Goal: Task Accomplishment & Management: Manage account settings

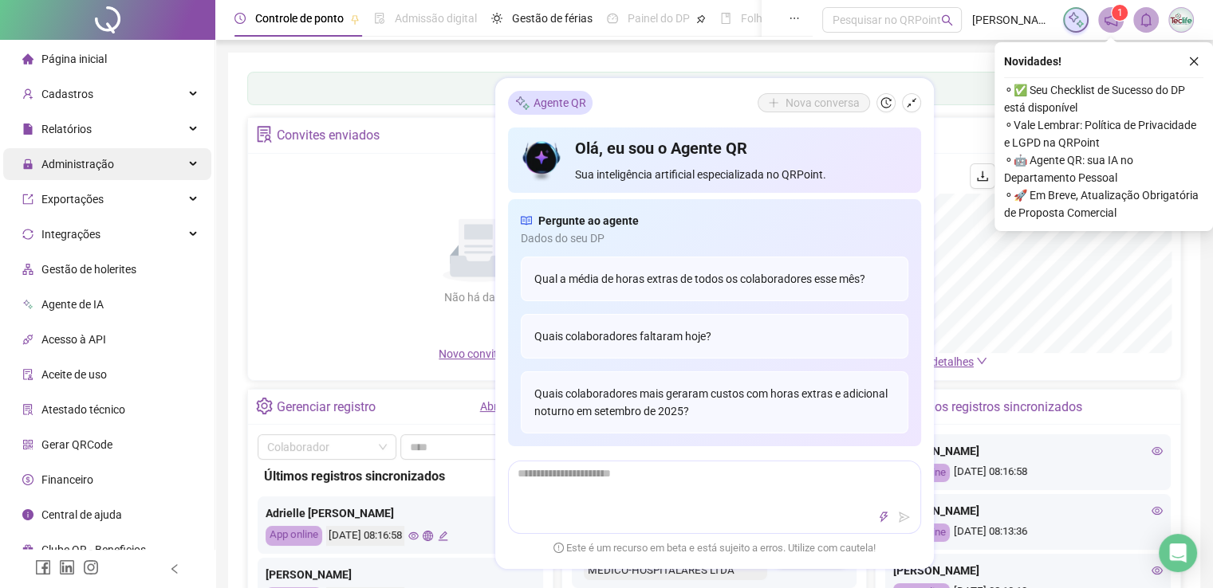
click at [108, 173] on span "Administração" at bounding box center [68, 164] width 92 height 32
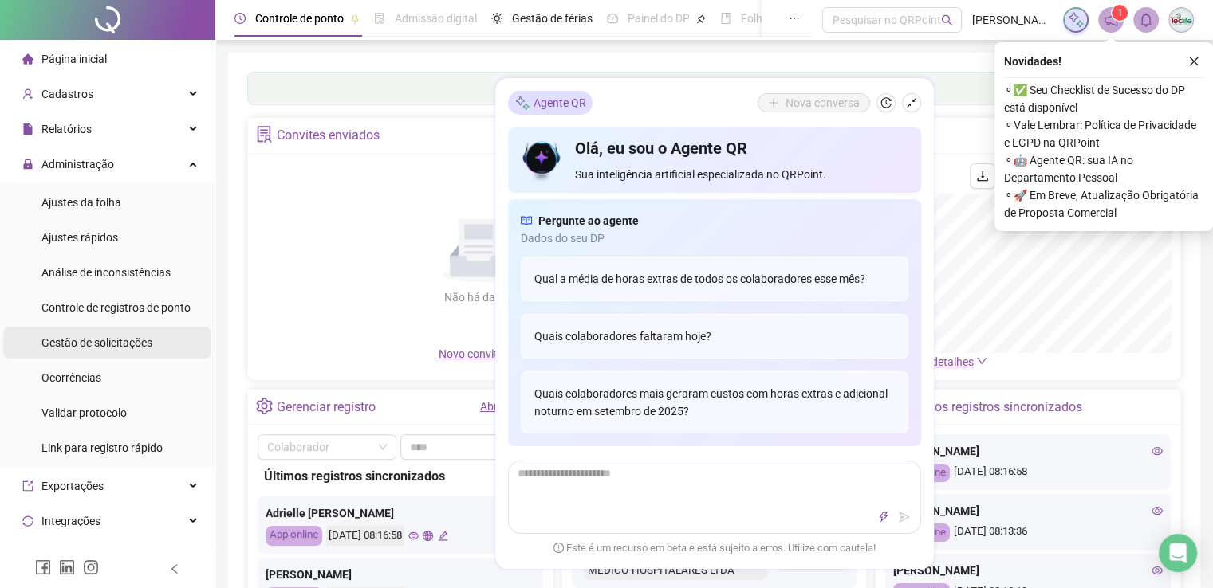
click at [112, 352] on div "Gestão de solicitações" at bounding box center [96, 343] width 111 height 32
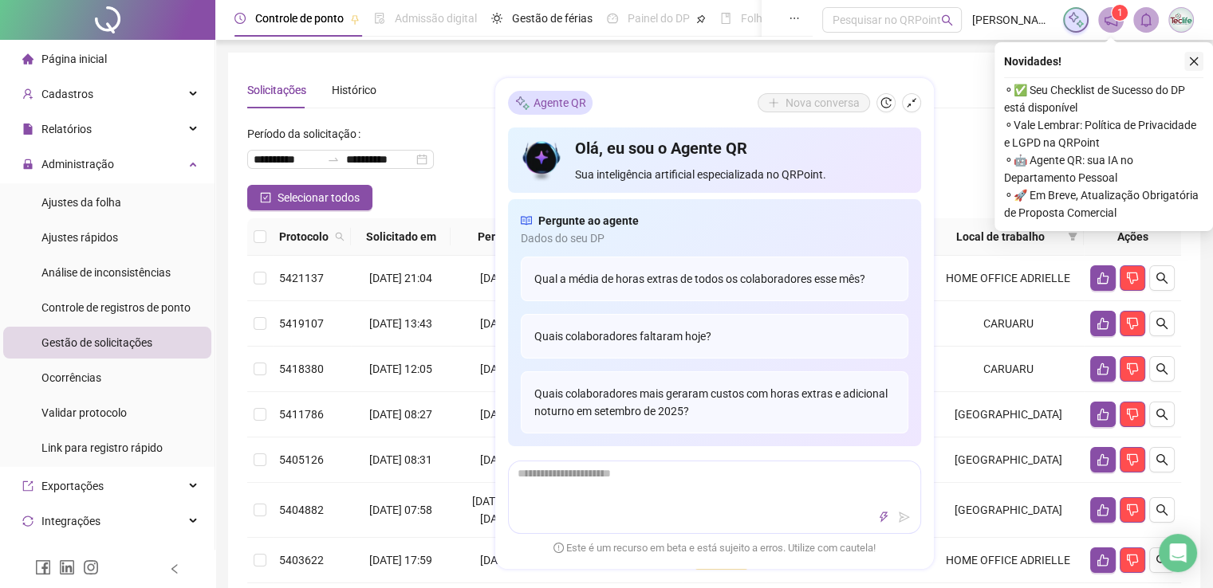
click at [1196, 61] on icon "close" at bounding box center [1193, 61] width 11 height 11
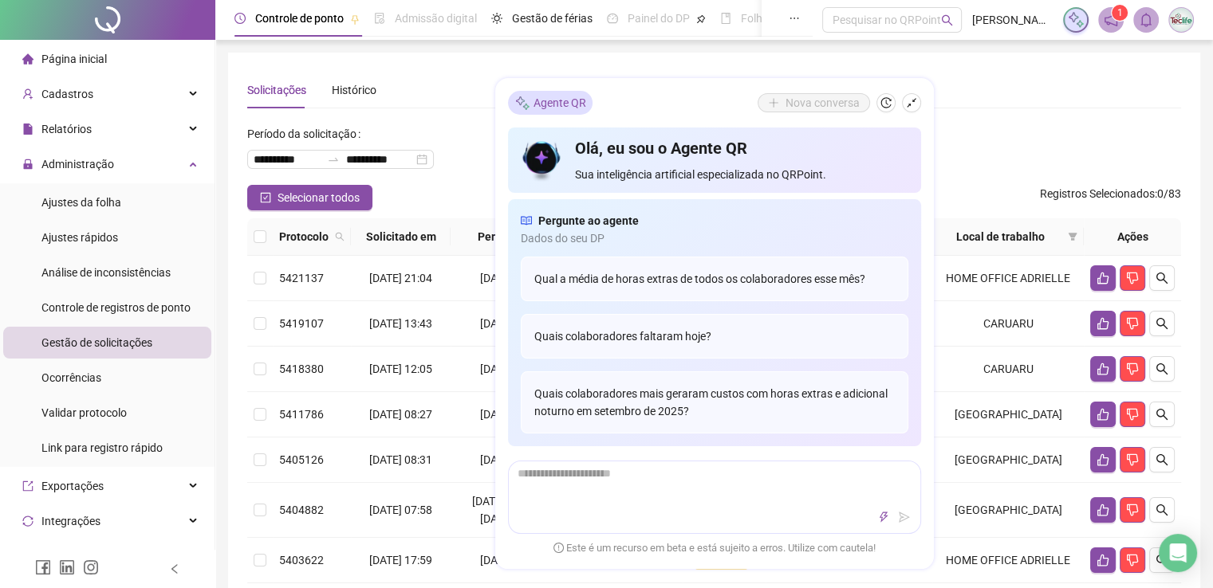
click at [994, 101] on div "Solicitações Histórico" at bounding box center [714, 90] width 934 height 37
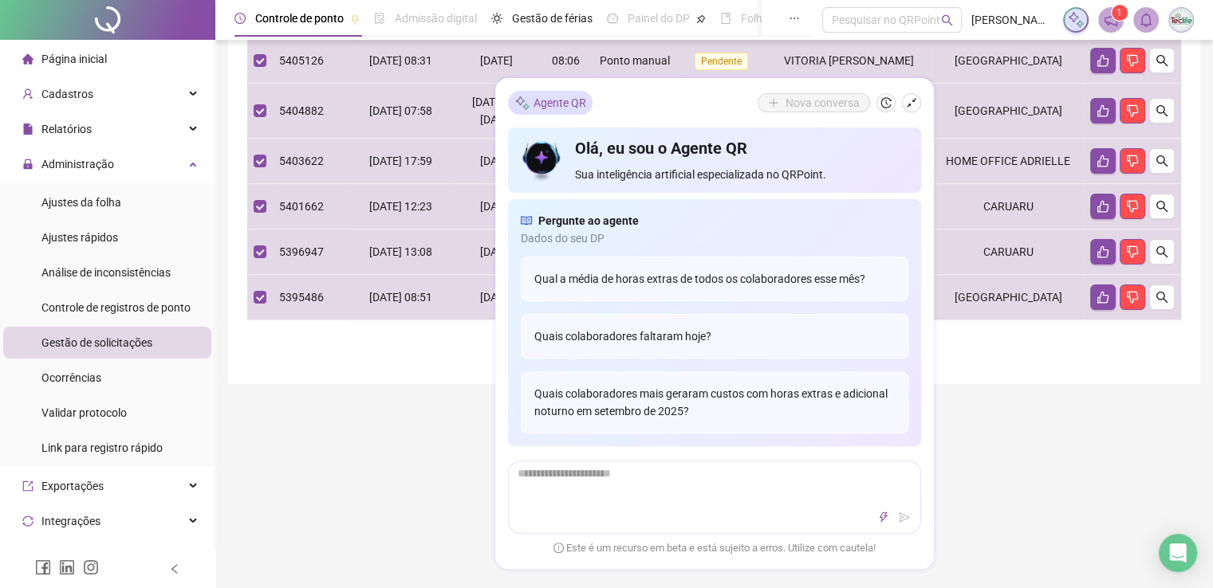
scroll to position [558, 0]
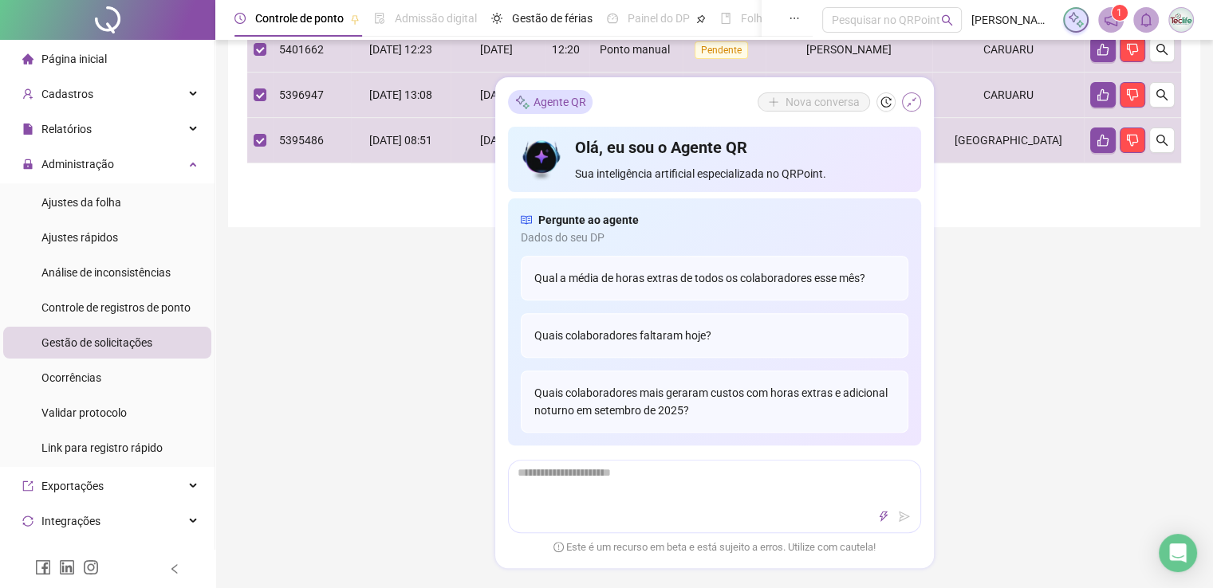
click at [912, 106] on icon "shrink" at bounding box center [911, 102] width 11 height 11
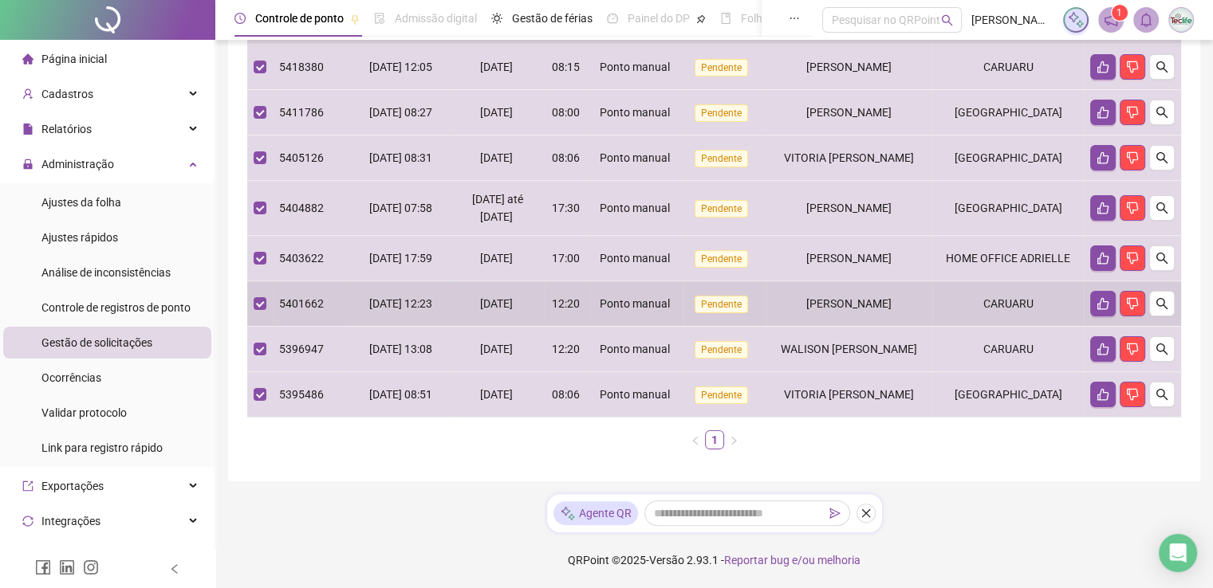
scroll to position [0, 0]
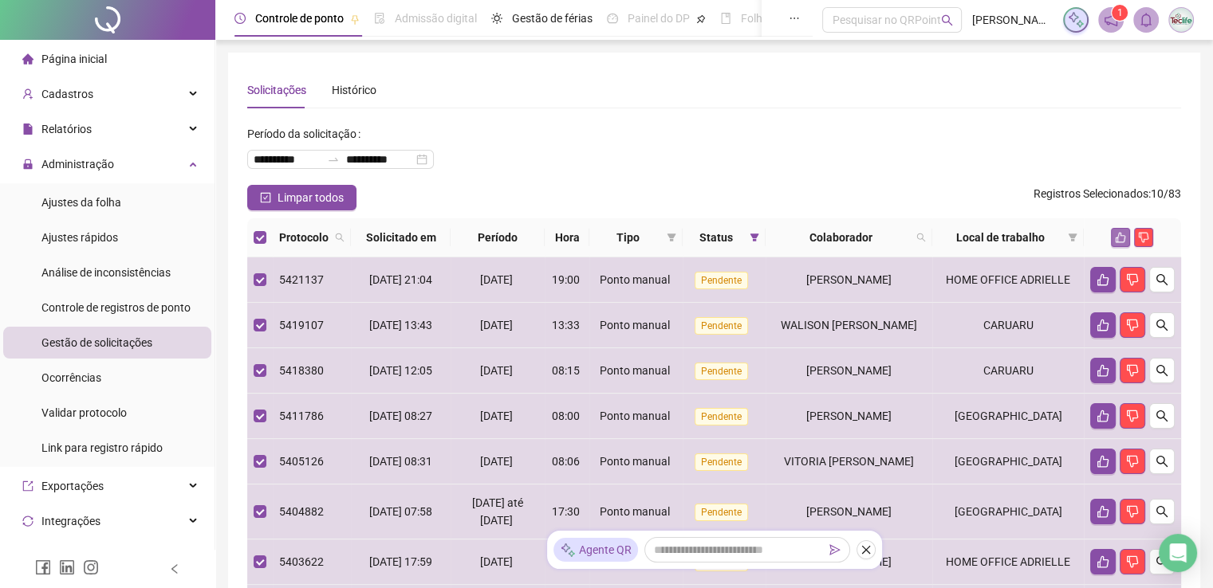
click at [1117, 240] on icon "like" at bounding box center [1121, 238] width 10 height 10
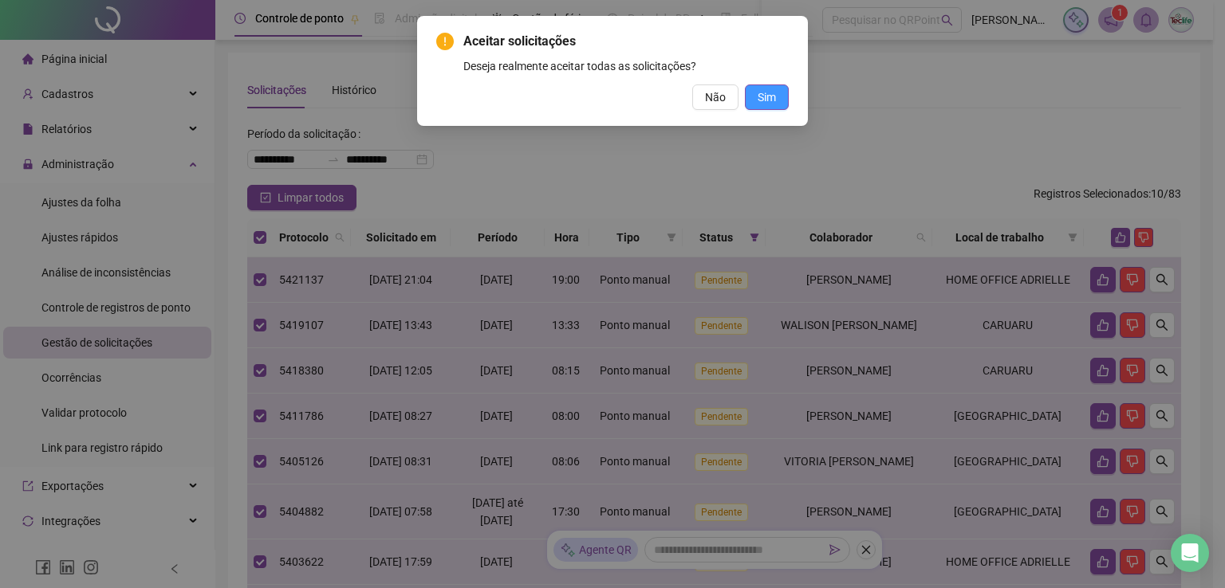
click at [776, 94] on button "Sim" at bounding box center [767, 98] width 44 height 26
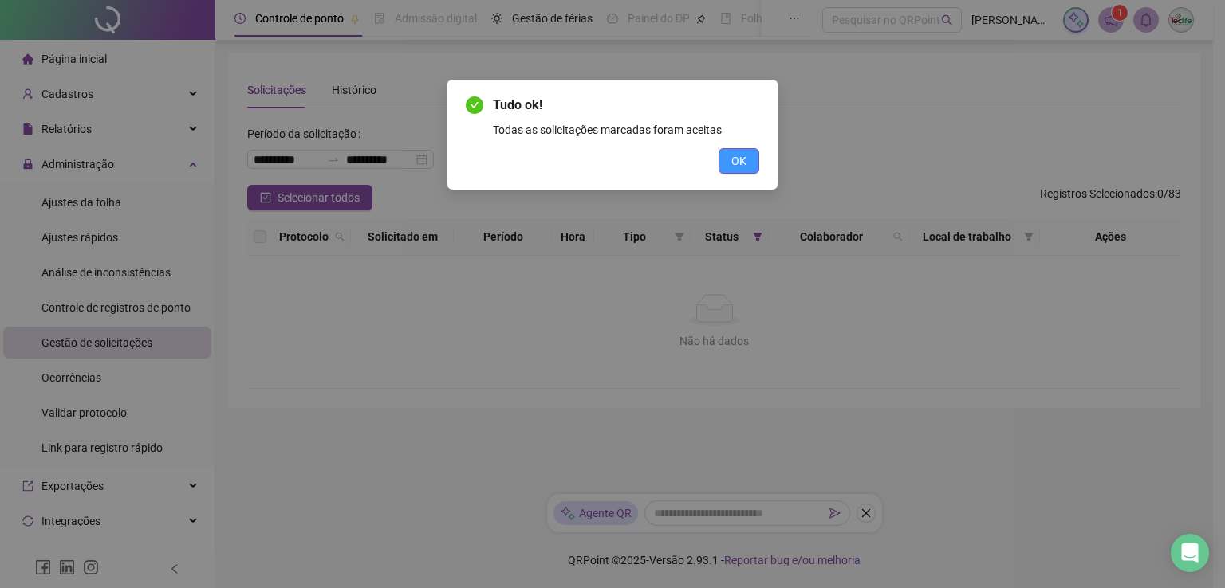
click at [727, 160] on button "OK" at bounding box center [738, 161] width 41 height 26
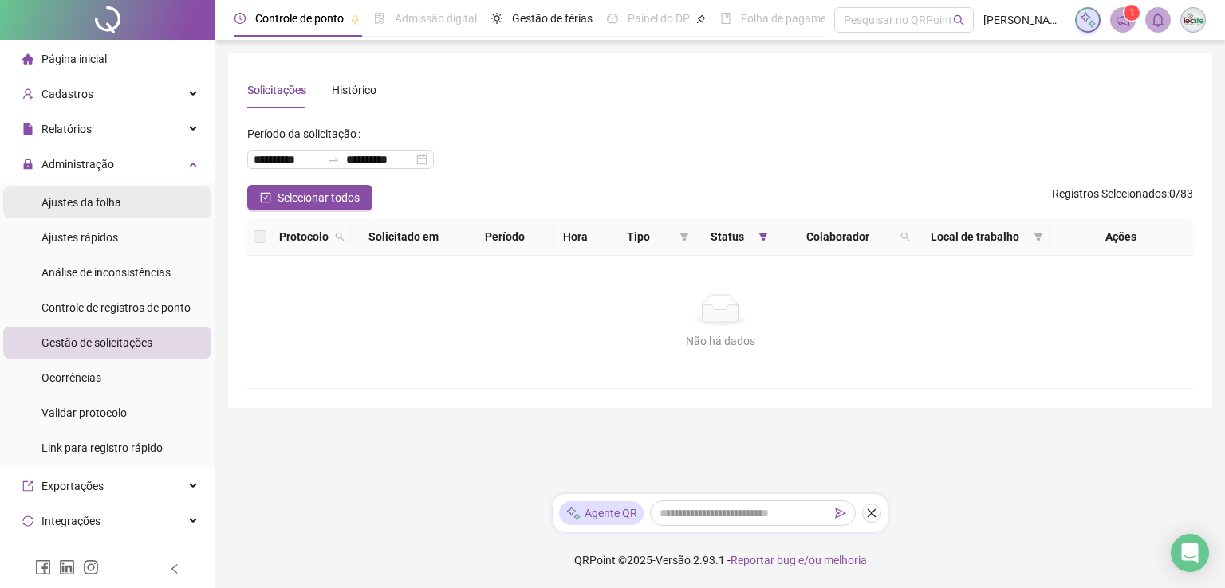
click at [92, 208] on span "Ajustes da folha" at bounding box center [81, 202] width 80 height 13
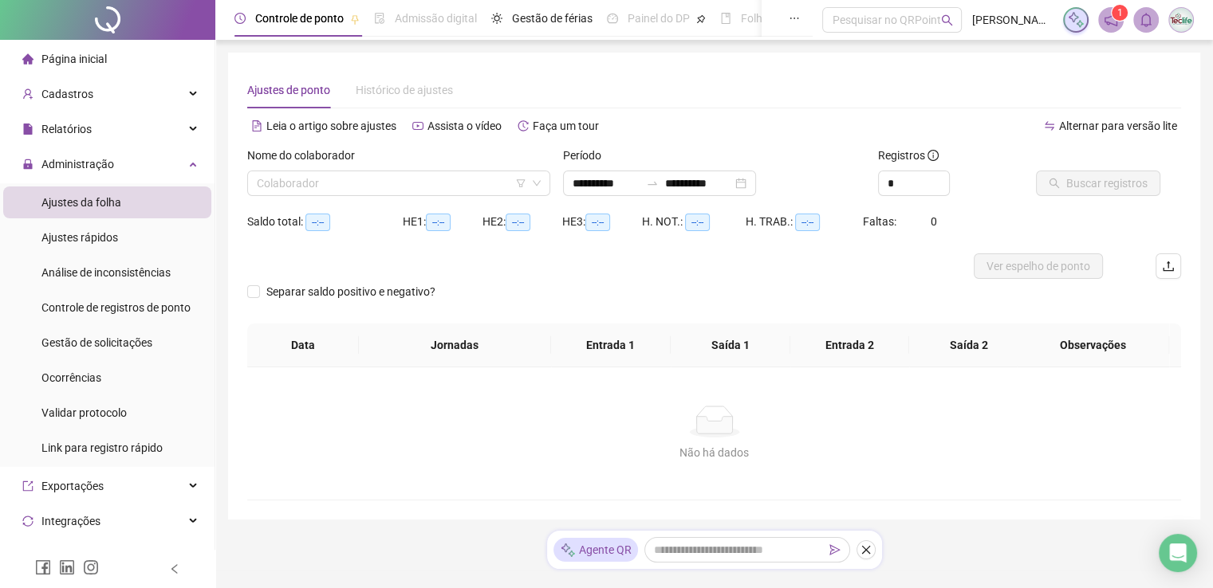
type input "**********"
click at [411, 171] on div "Colaborador" at bounding box center [398, 184] width 303 height 26
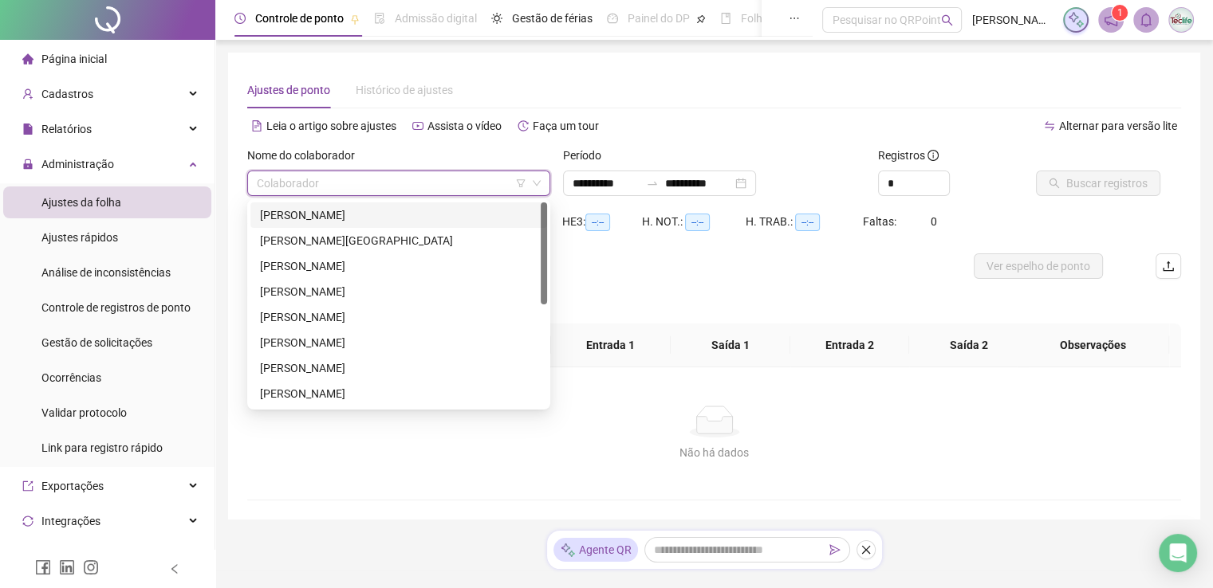
click at [361, 217] on div "ADRIELLE MARIANA DOS SANTOS TORRES" at bounding box center [398, 216] width 277 height 18
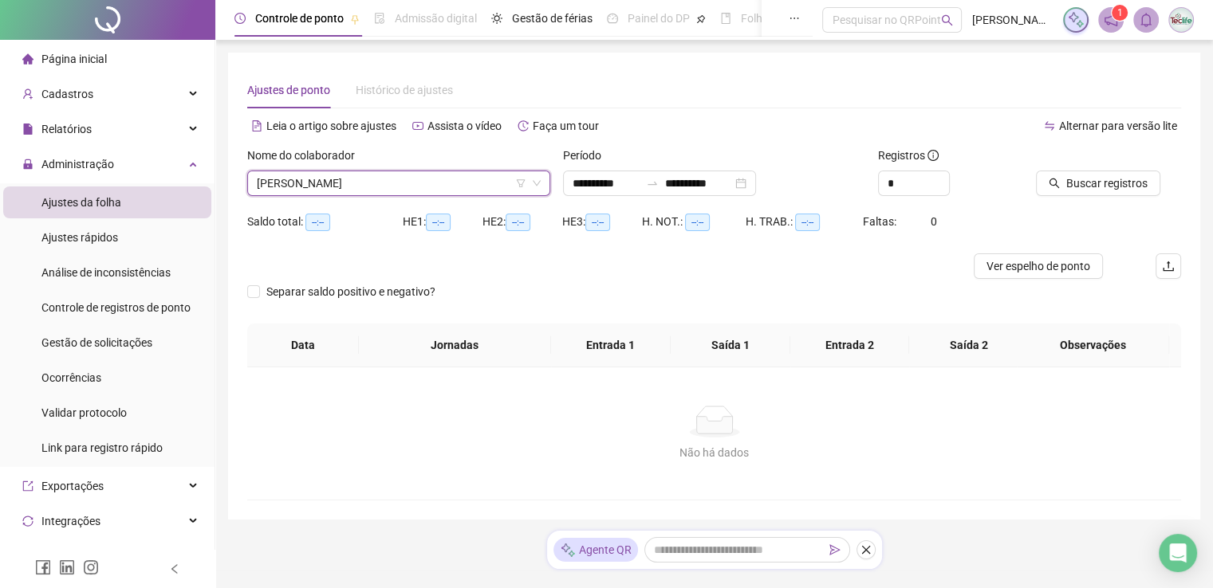
drag, startPoint x: 478, startPoint y: 186, endPoint x: 0, endPoint y: 189, distance: 477.6
click at [0, 189] on div "**********" at bounding box center [606, 313] width 1213 height 627
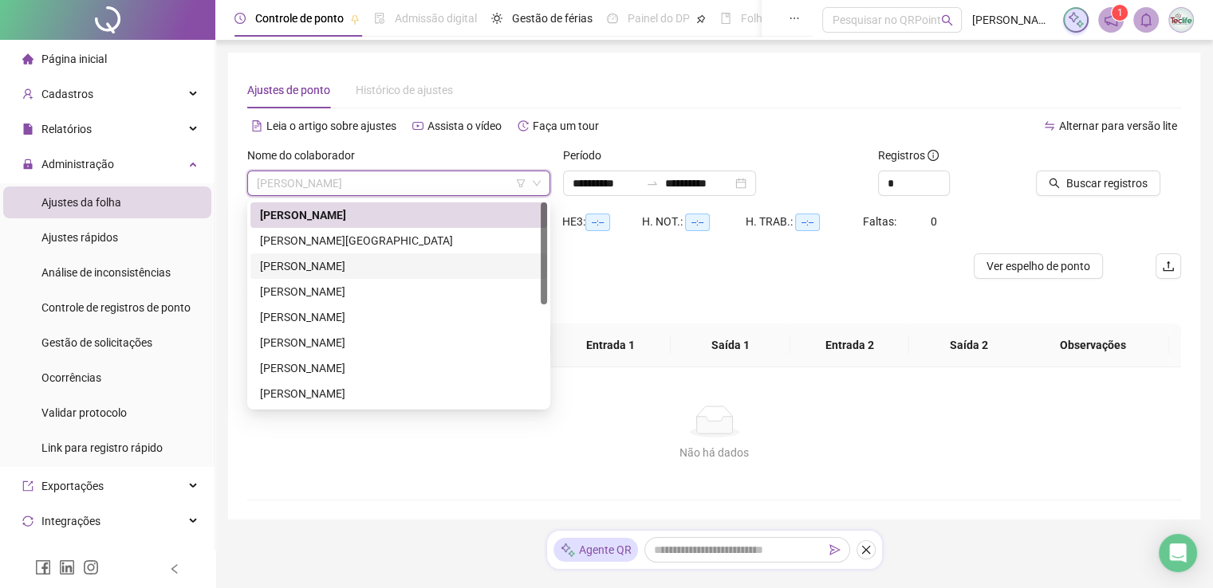
click at [329, 262] on div "ANNA GISSELLE SANGUINETE ALVES DA SILVA" at bounding box center [398, 267] width 277 height 18
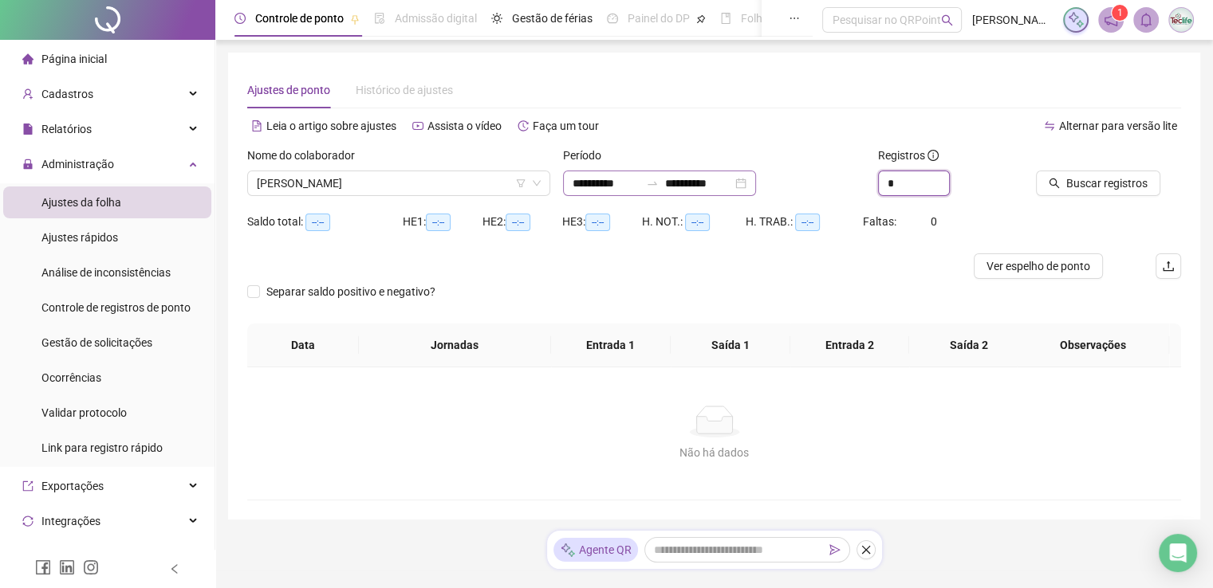
drag, startPoint x: 902, startPoint y: 176, endPoint x: 751, endPoint y: 179, distance: 150.7
click at [751, 179] on div "**********" at bounding box center [714, 178] width 946 height 62
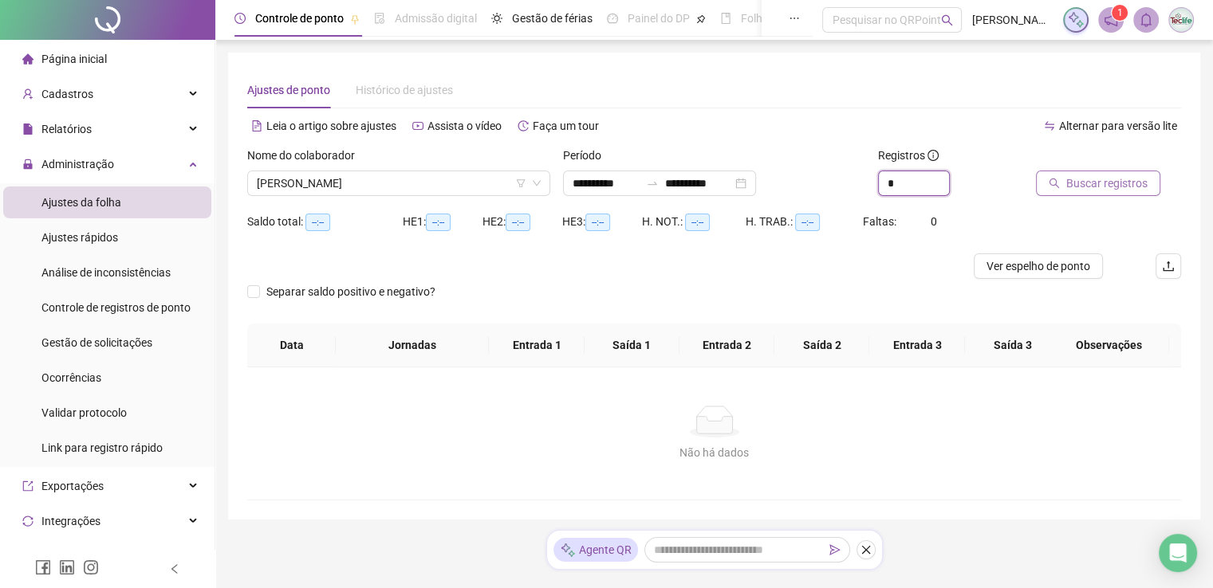
type input "*"
click at [1080, 176] on span "Buscar registros" at bounding box center [1106, 184] width 81 height 18
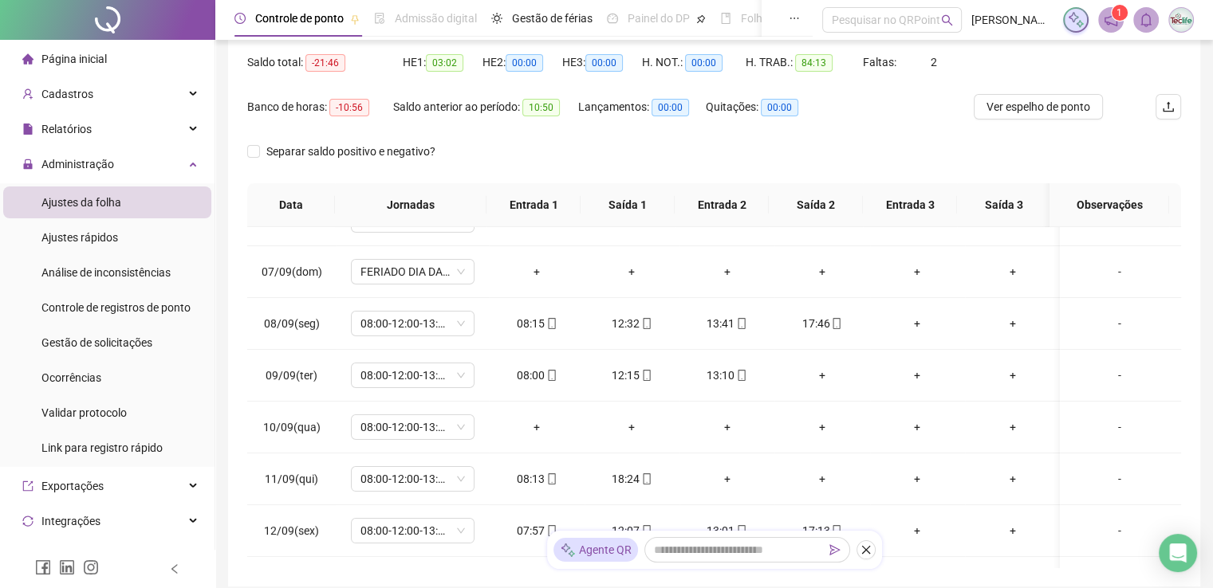
scroll to position [319, 0]
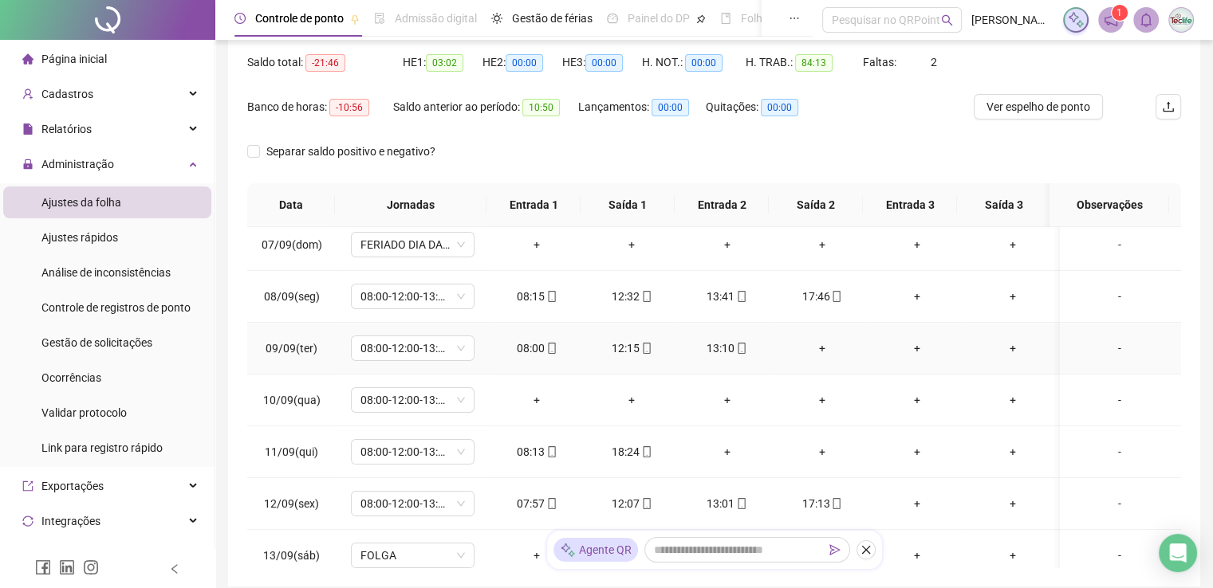
click at [816, 348] on div "+" at bounding box center [821, 349] width 69 height 18
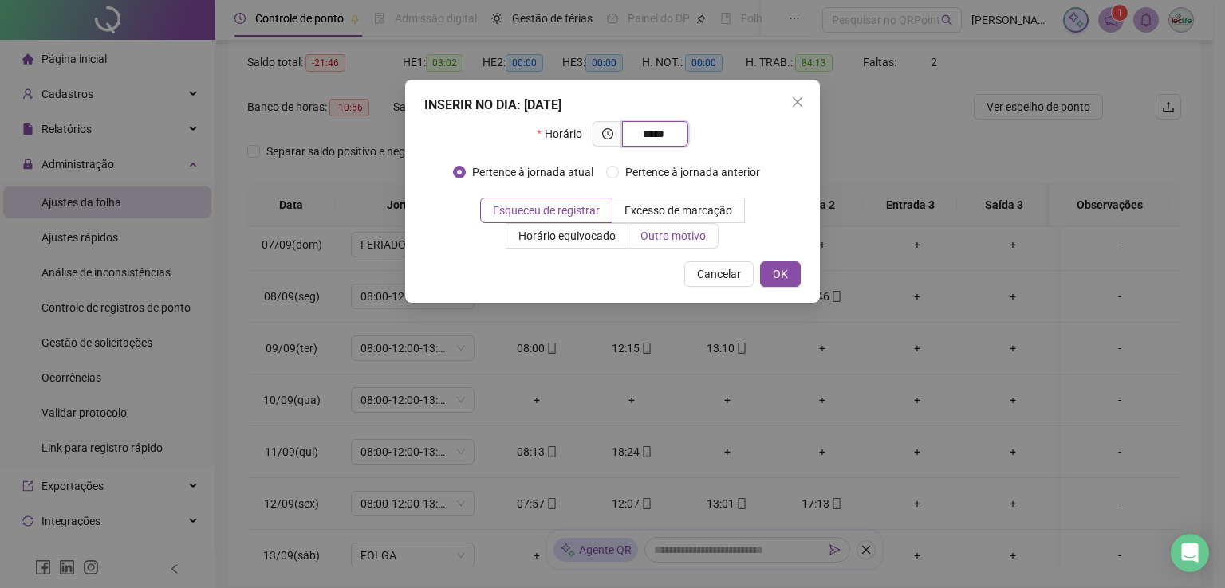
type input "*****"
click at [680, 239] on span "Outro motivo" at bounding box center [672, 236] width 65 height 13
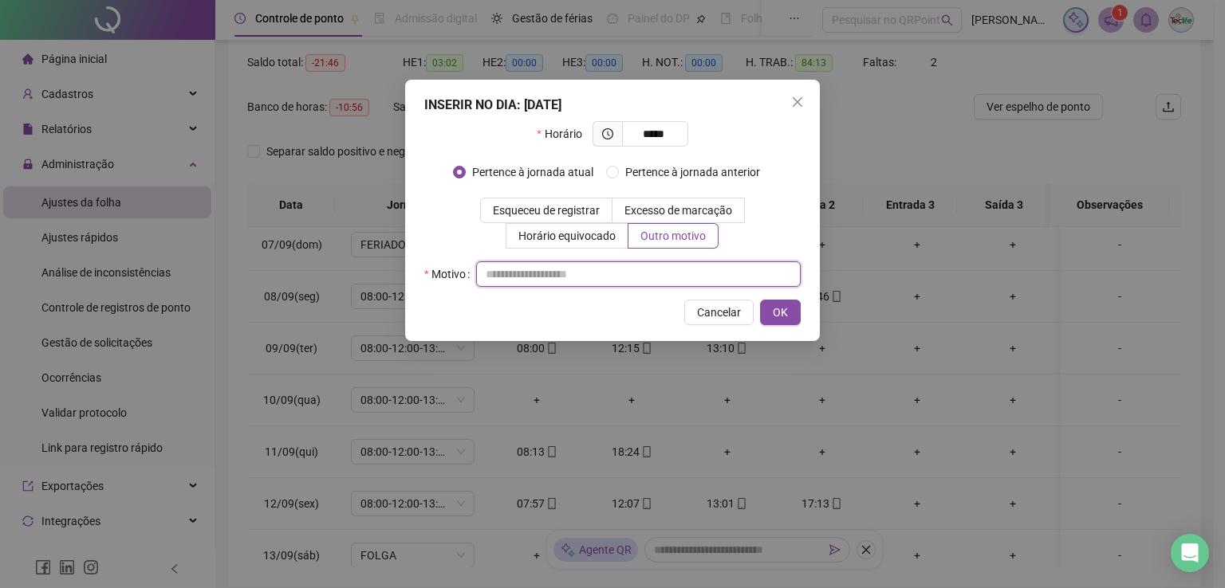
click at [758, 272] on input "text" at bounding box center [638, 275] width 325 height 26
type input "*"
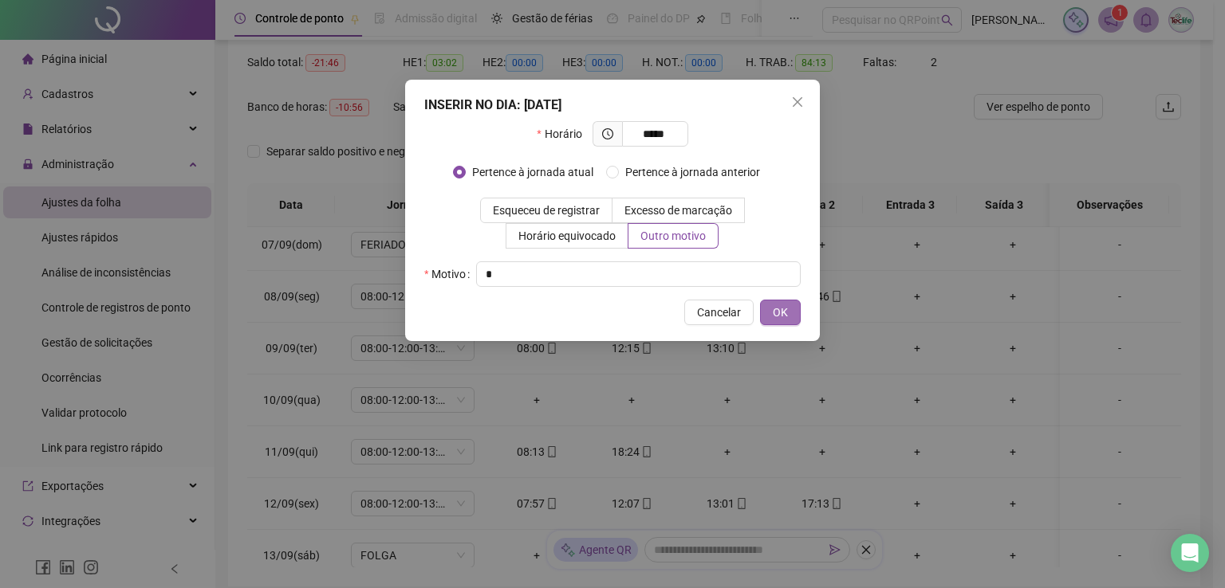
click at [783, 306] on span "OK" at bounding box center [780, 313] width 15 height 18
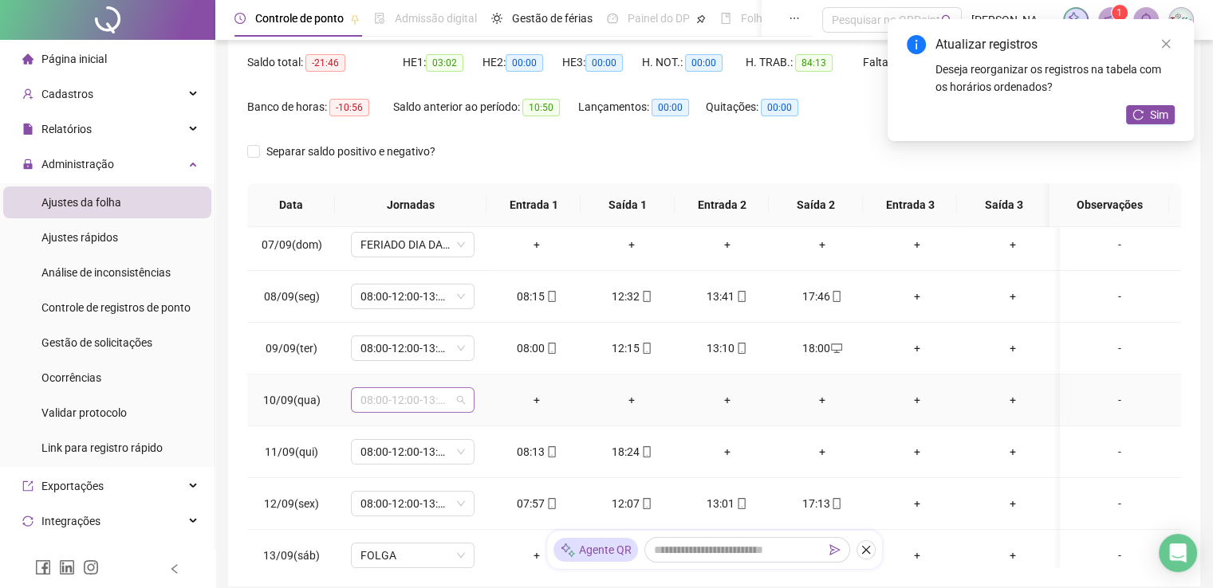
click at [434, 398] on span "08:00-12:00-13:00-18:00" at bounding box center [412, 400] width 104 height 24
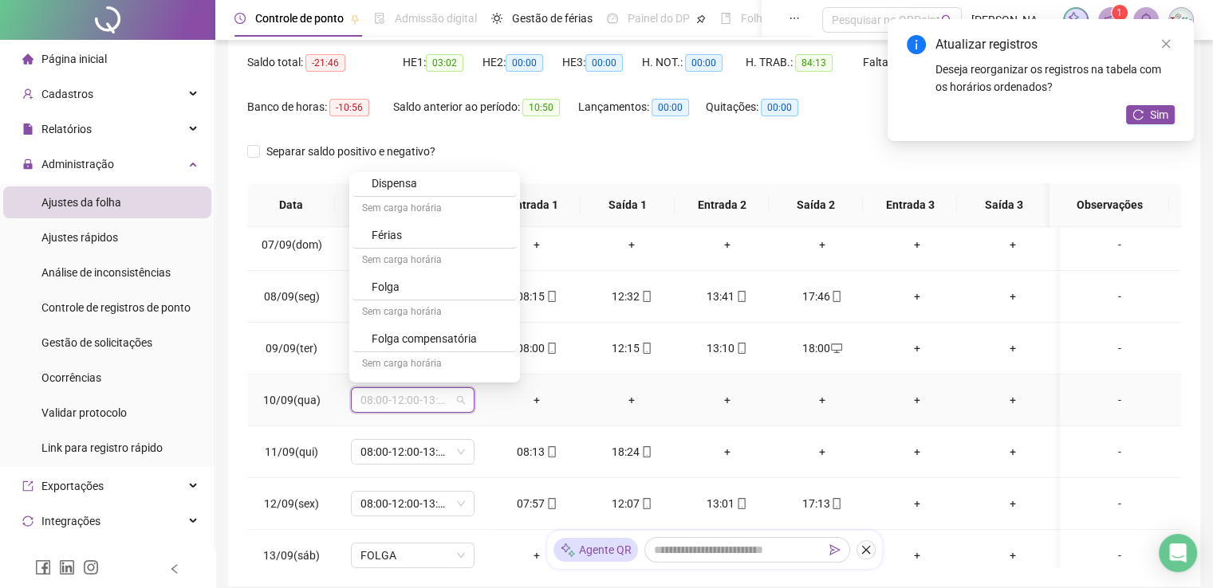
scroll to position [467, 0]
click at [448, 316] on div "Folga compensatória" at bounding box center [440, 317] width 136 height 18
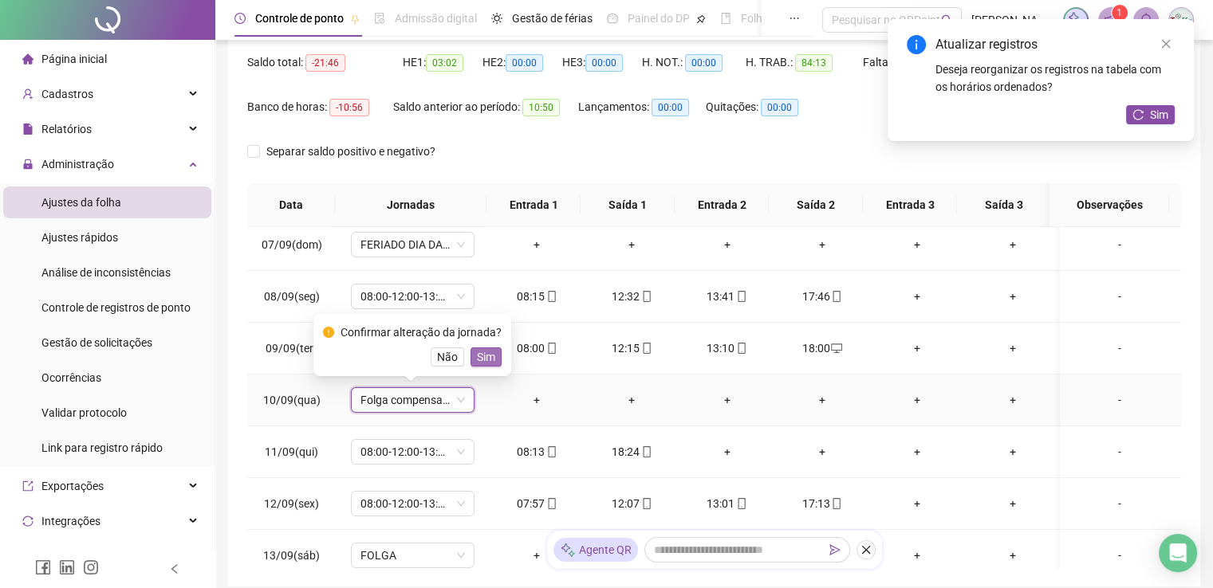
click at [487, 358] on span "Sim" at bounding box center [486, 357] width 18 height 18
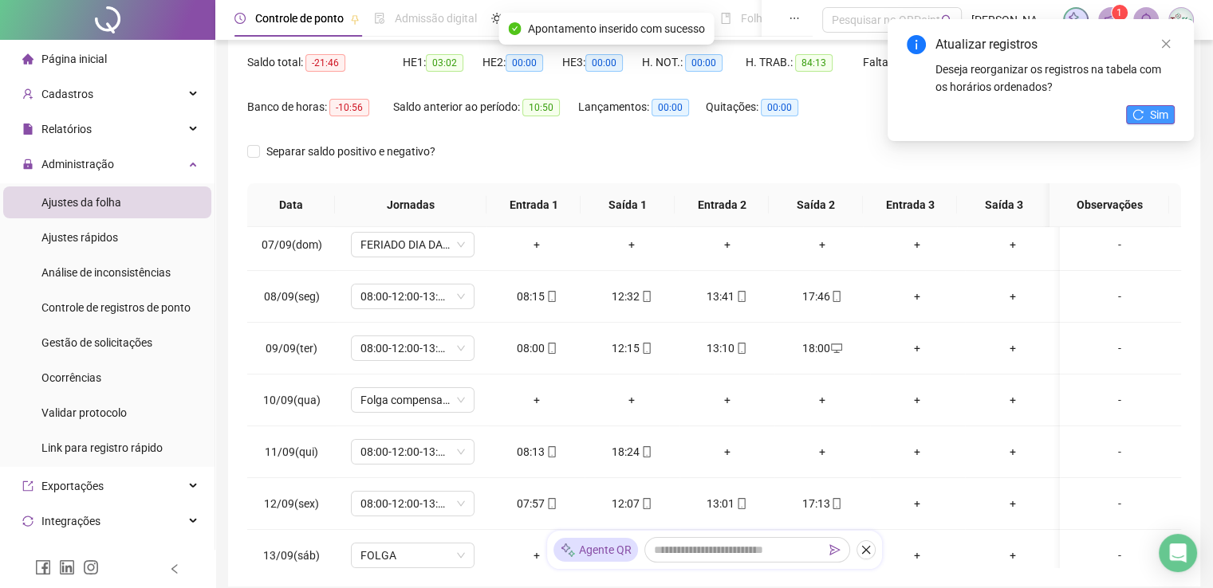
click at [1150, 112] on span "Sim" at bounding box center [1159, 115] width 18 height 18
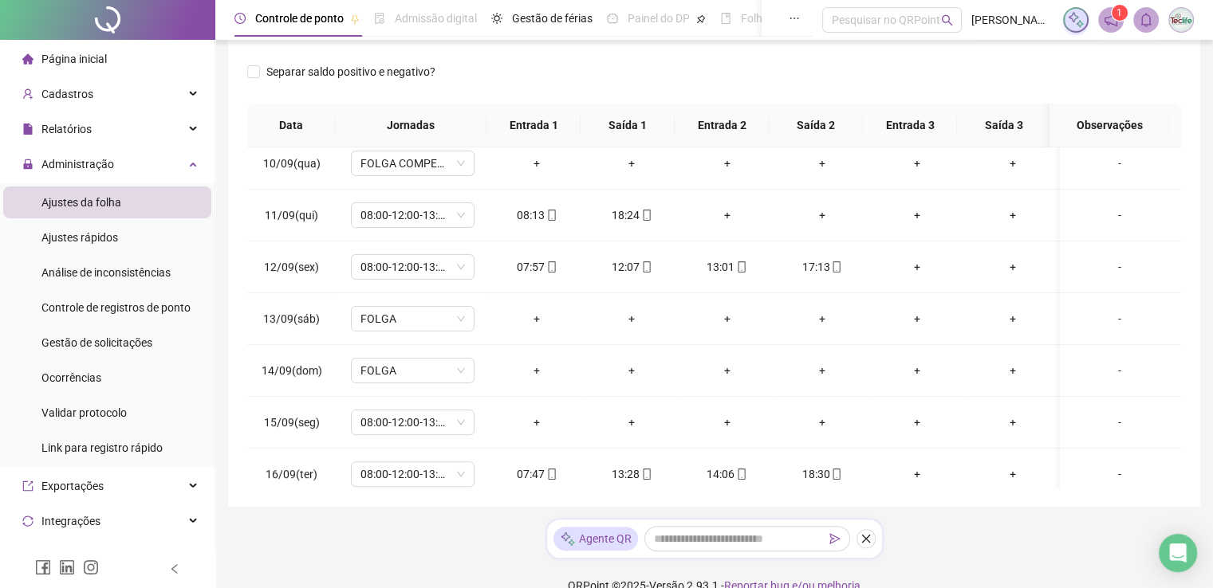
scroll to position [478, 0]
click at [726, 207] on div "+" at bounding box center [726, 213] width 69 height 18
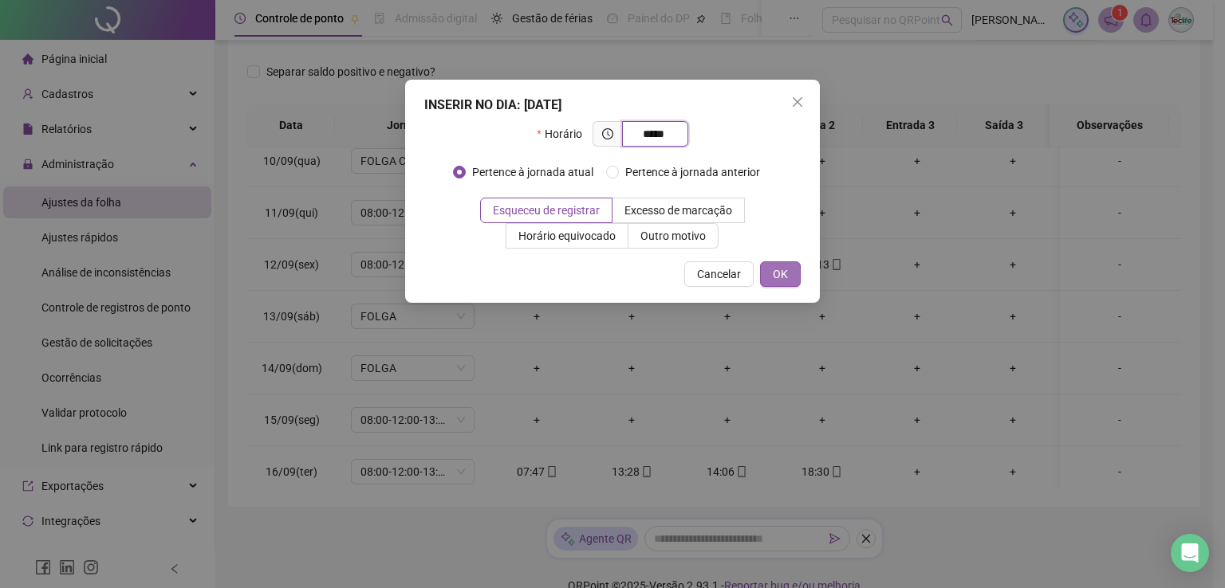
type input "*****"
click at [780, 280] on span "OK" at bounding box center [780, 275] width 15 height 18
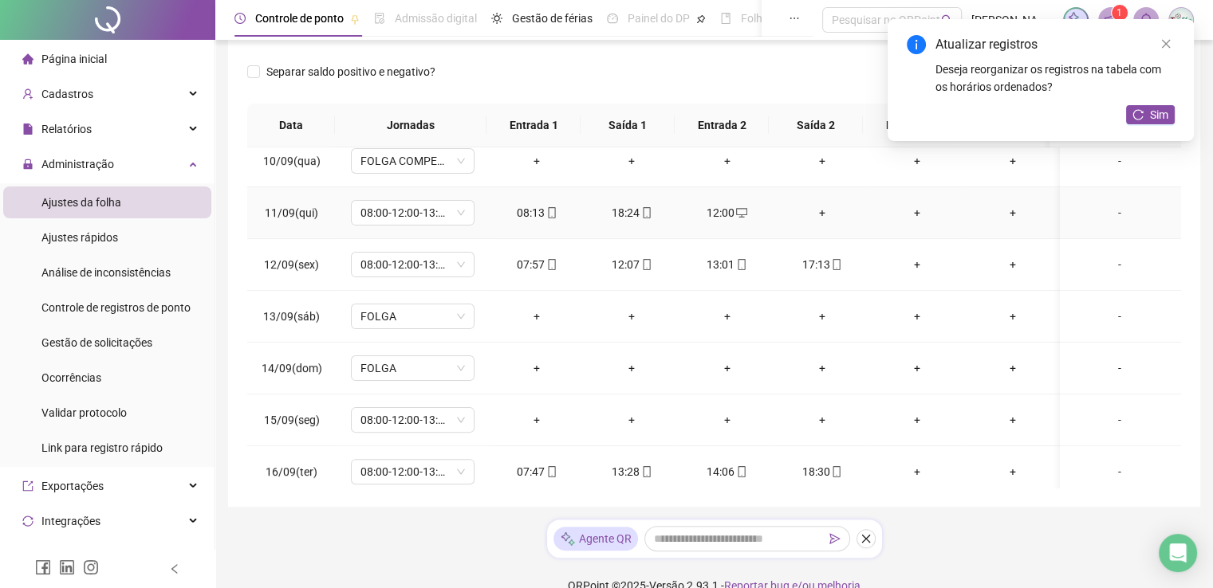
click at [817, 214] on div "+" at bounding box center [821, 213] width 69 height 18
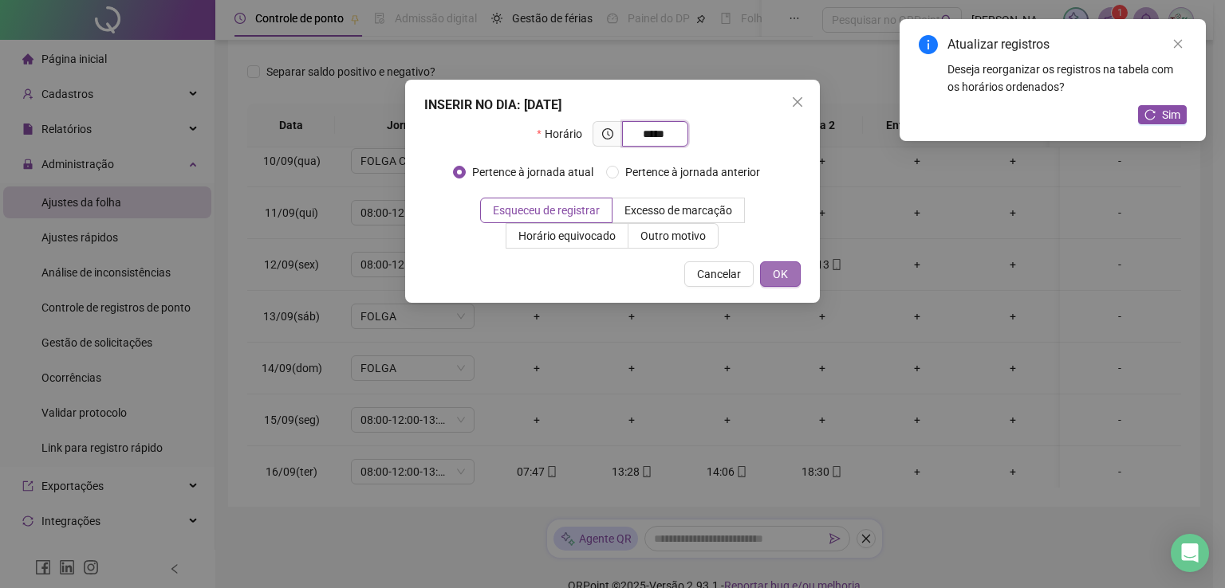
type input "*****"
click at [795, 267] on button "OK" at bounding box center [780, 275] width 41 height 26
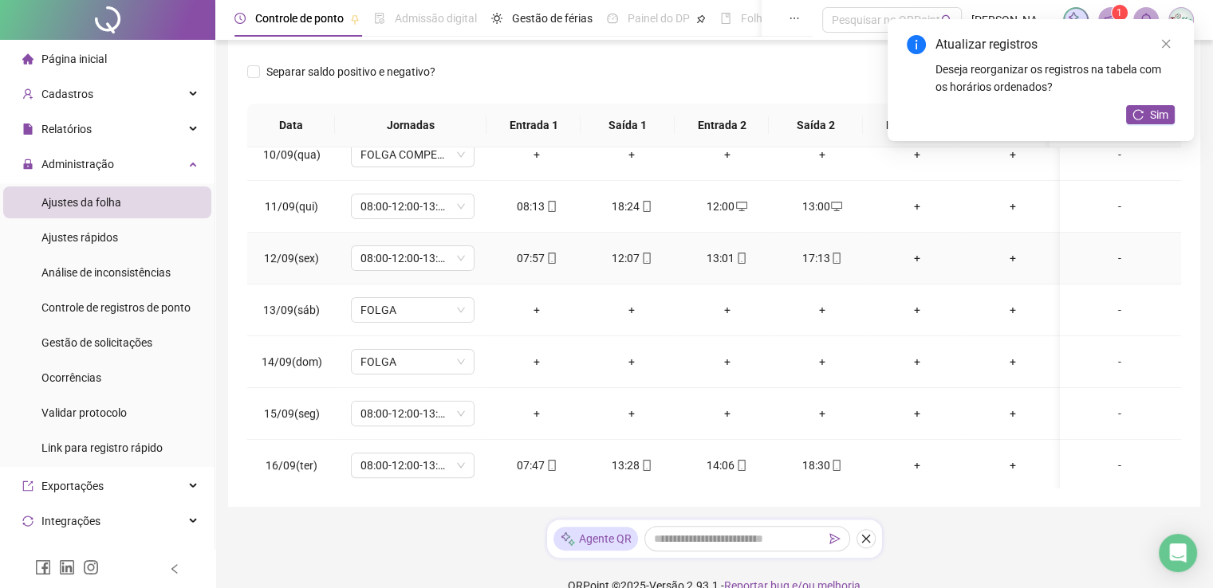
scroll to position [486, 0]
click at [441, 419] on span "08:00-12:00-13:00-18:00" at bounding box center [412, 413] width 104 height 24
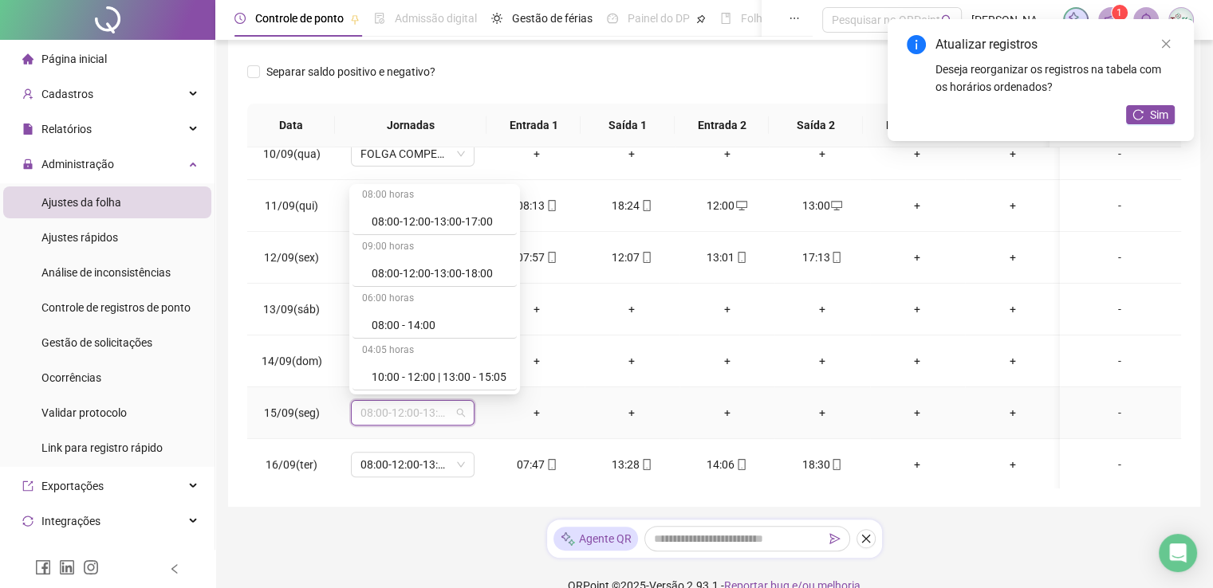
scroll to position [239, 0]
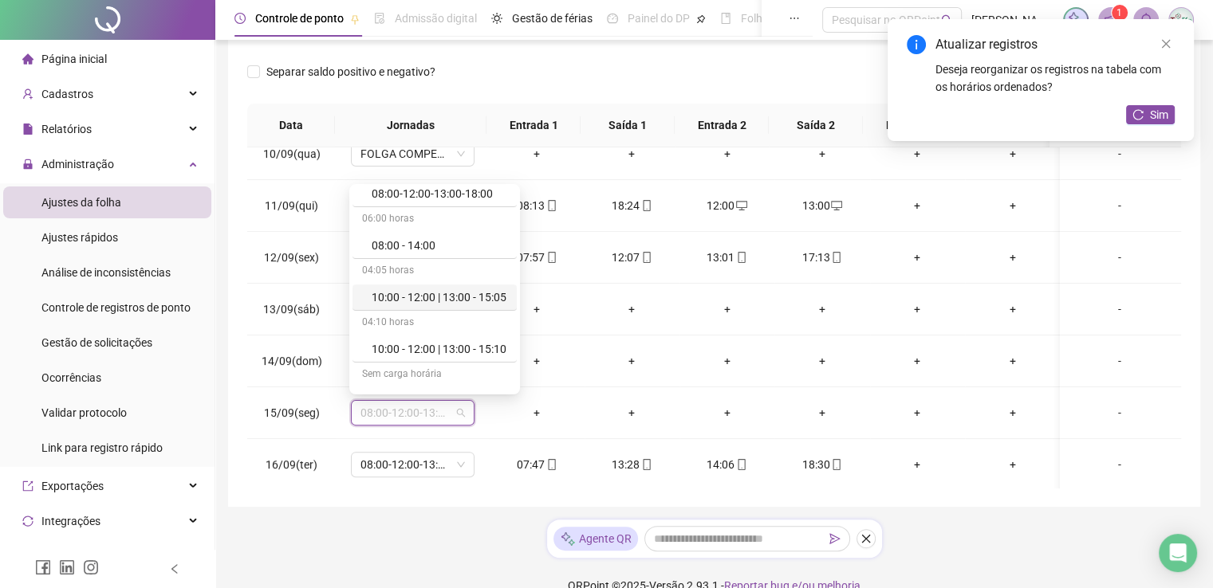
click at [762, 93] on div "Separar saldo positivo e negativo?" at bounding box center [714, 81] width 934 height 45
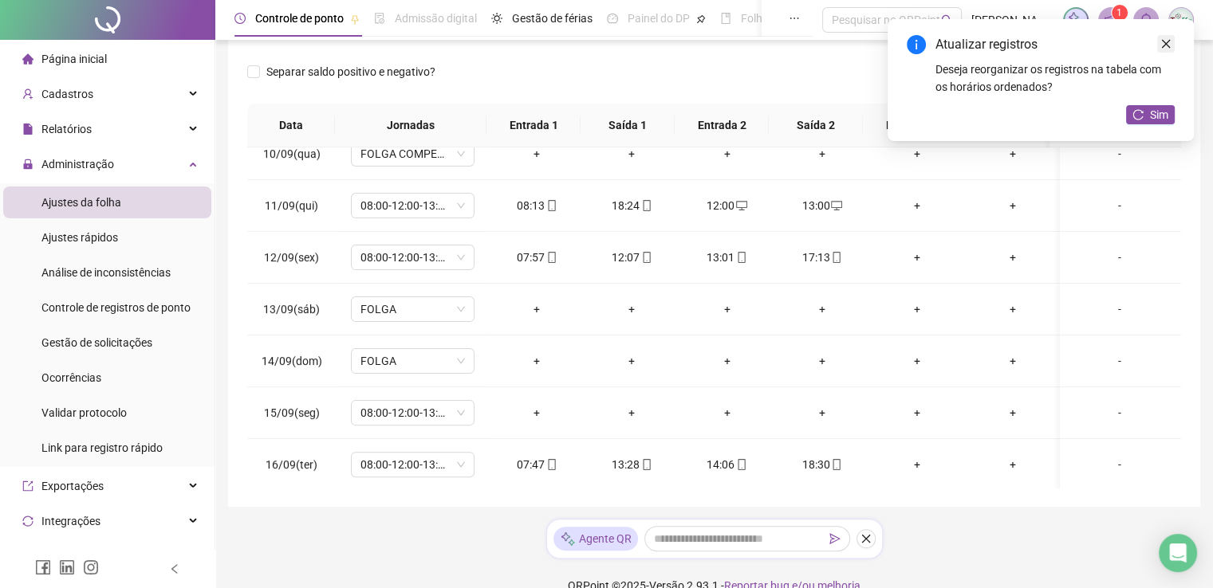
click at [1164, 41] on icon "close" at bounding box center [1165, 43] width 11 height 11
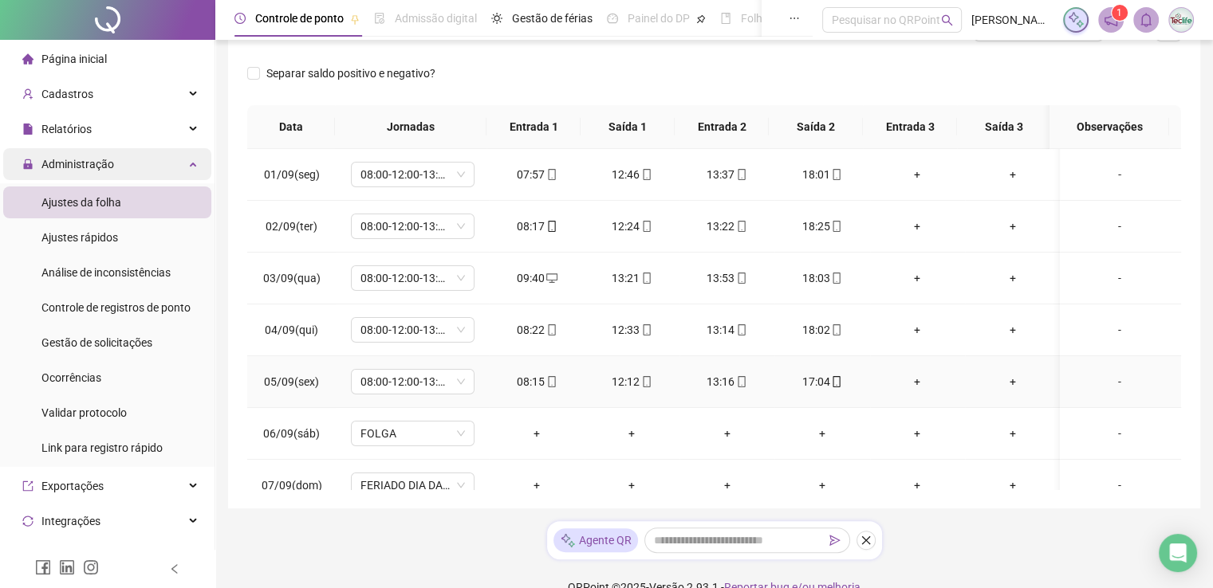
scroll to position [0, 0]
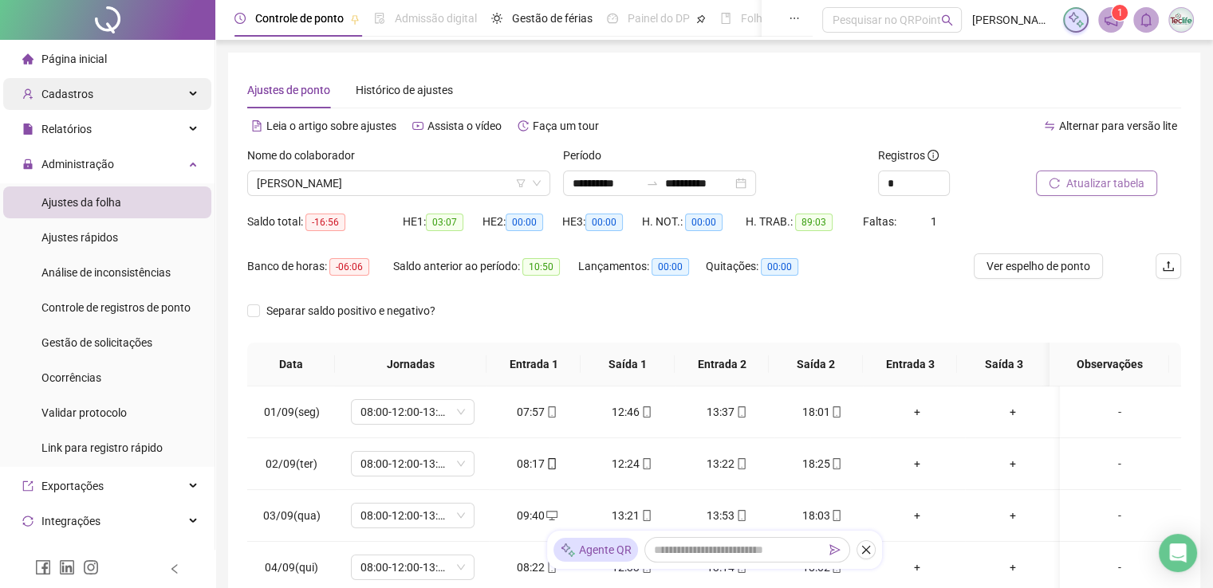
click at [153, 100] on div "Cadastros" at bounding box center [107, 94] width 208 height 32
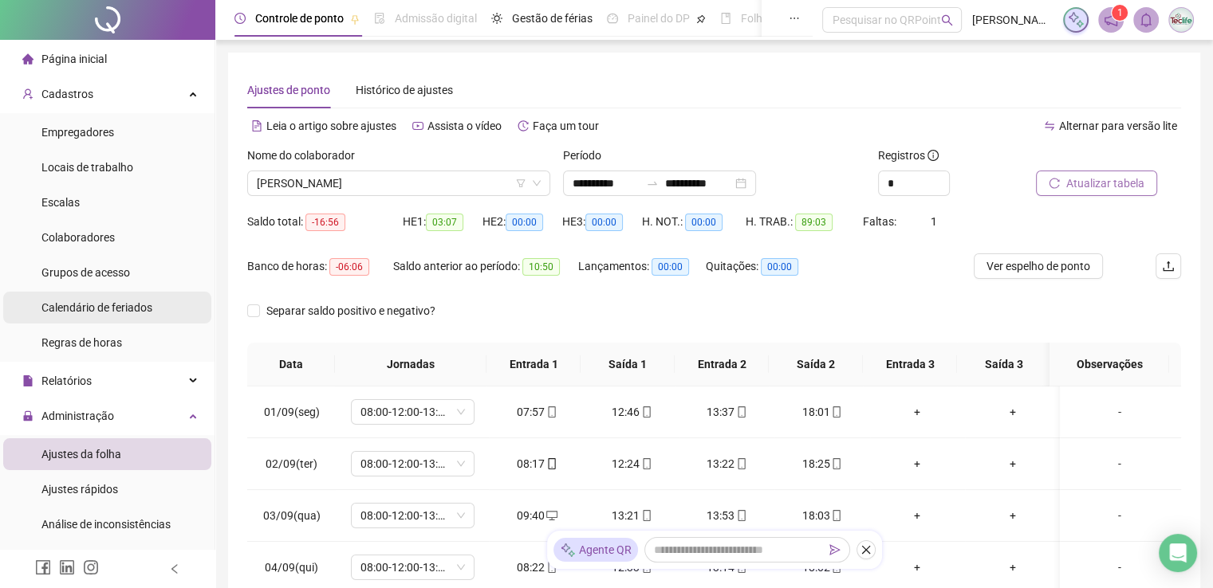
click at [96, 311] on span "Calendário de feriados" at bounding box center [96, 307] width 111 height 13
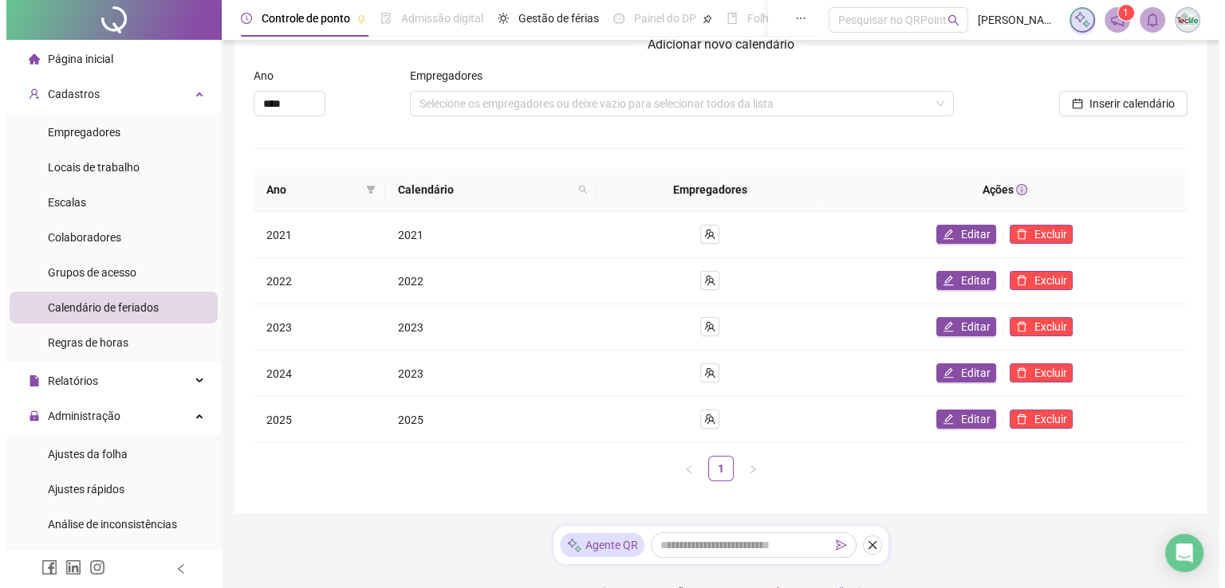
scroll to position [77, 0]
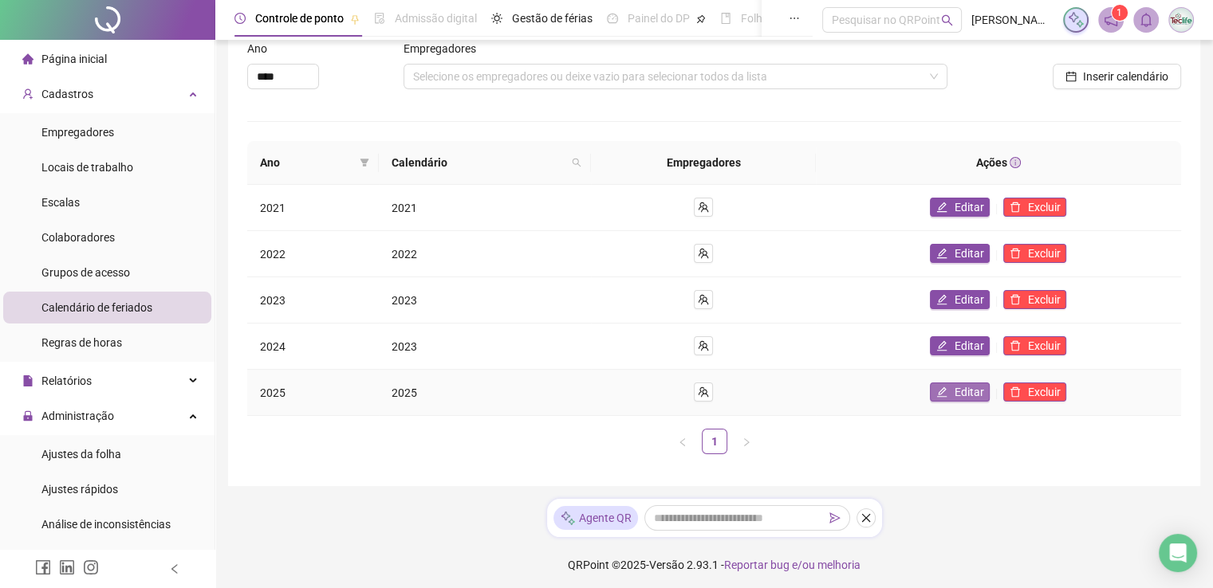
click at [958, 384] on span "Editar" at bounding box center [969, 393] width 30 height 18
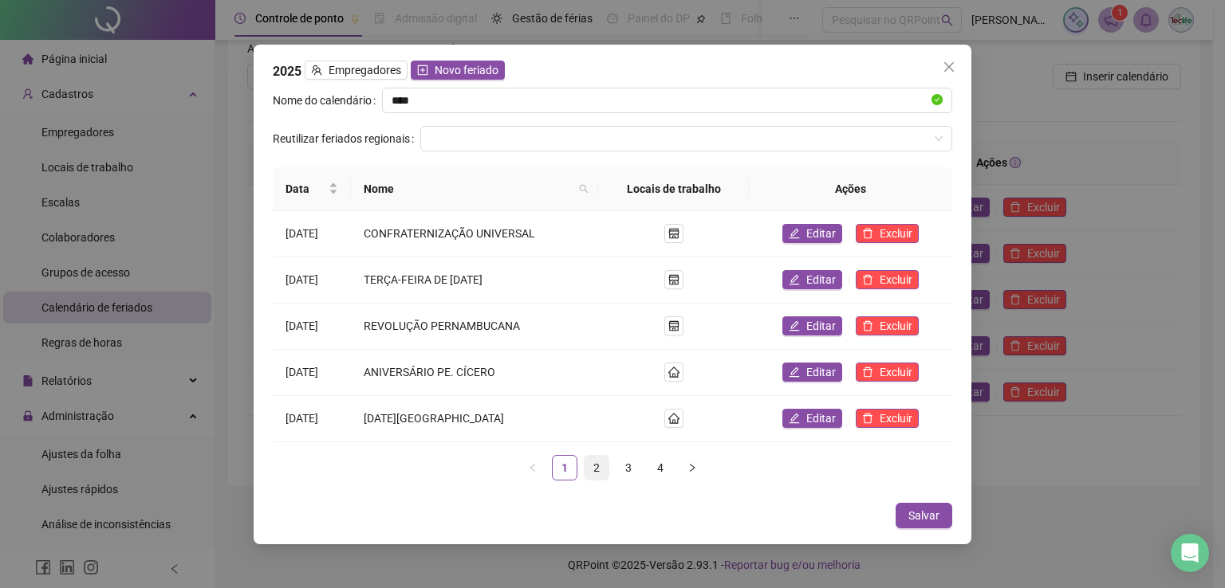
click at [606, 471] on link "2" at bounding box center [596, 468] width 24 height 24
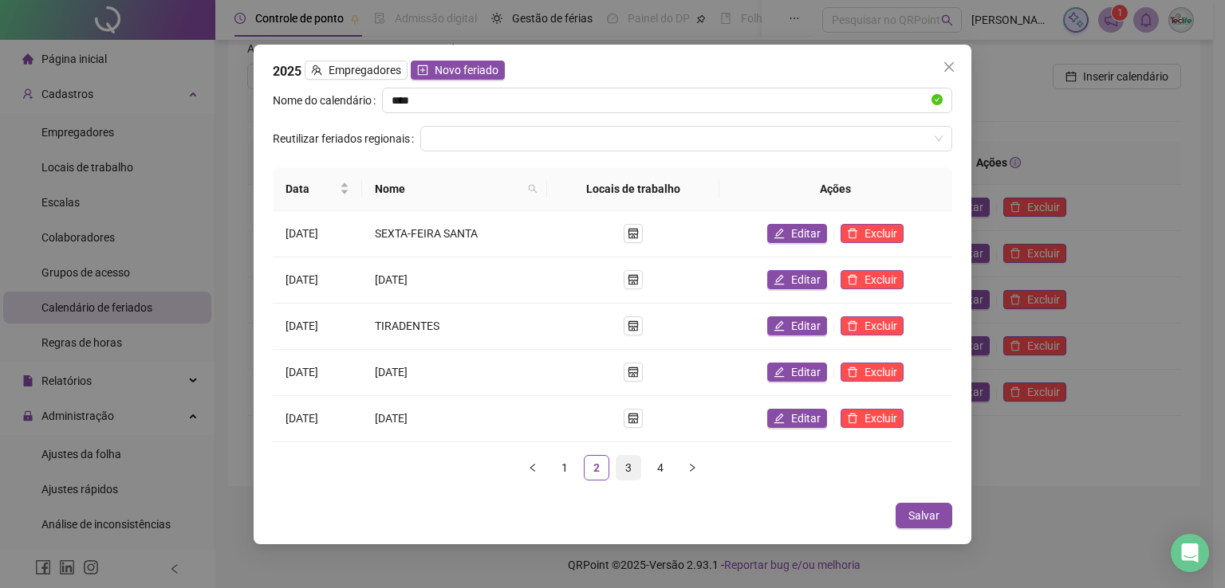
click at [627, 470] on link "3" at bounding box center [628, 468] width 24 height 24
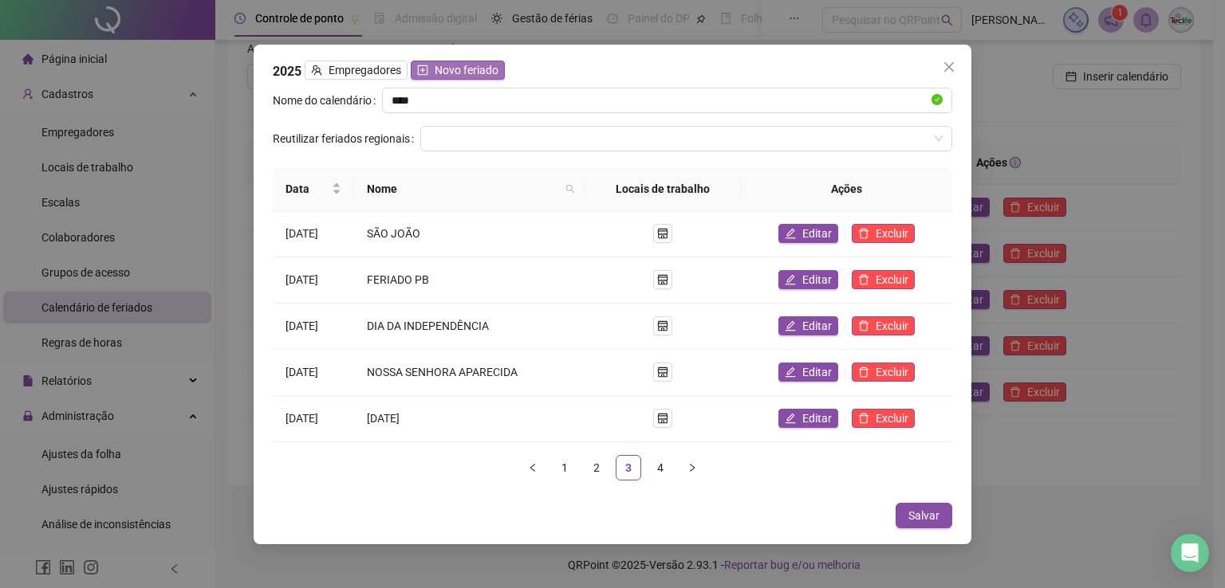
click at [468, 72] on span "Novo feriado" at bounding box center [467, 70] width 64 height 18
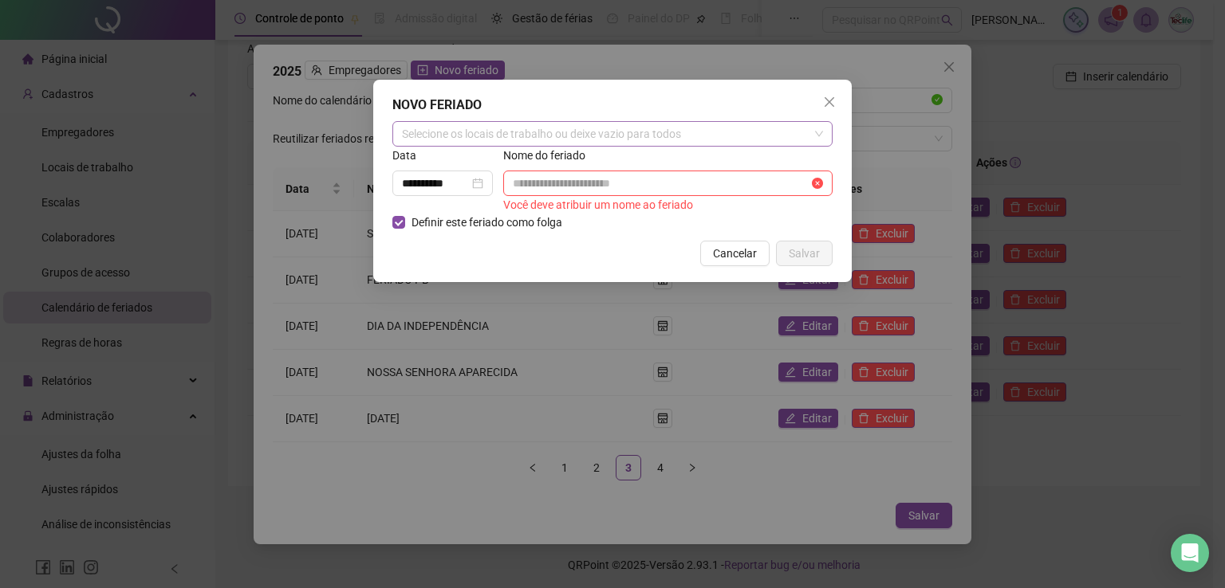
click at [520, 134] on div "Selecione os locais de trabalho ou deixe vazio para todos" at bounding box center [612, 134] width 440 height 26
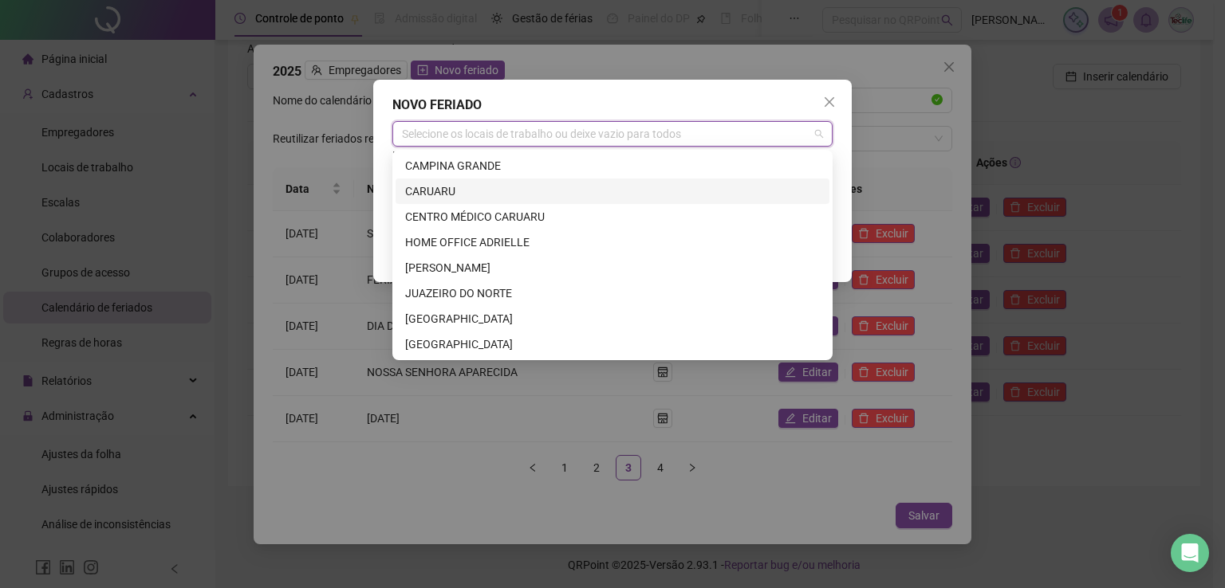
click at [466, 196] on div "CARUARU" at bounding box center [612, 192] width 415 height 18
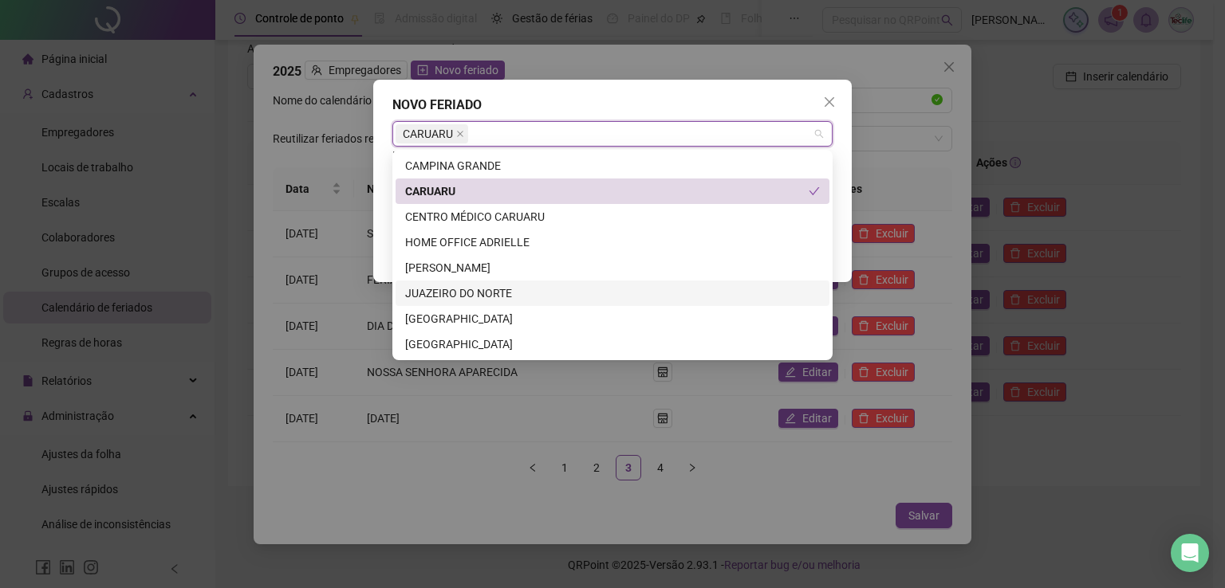
click at [447, 302] on div "JUAZEIRO DO NORTE" at bounding box center [613, 294] width 434 height 26
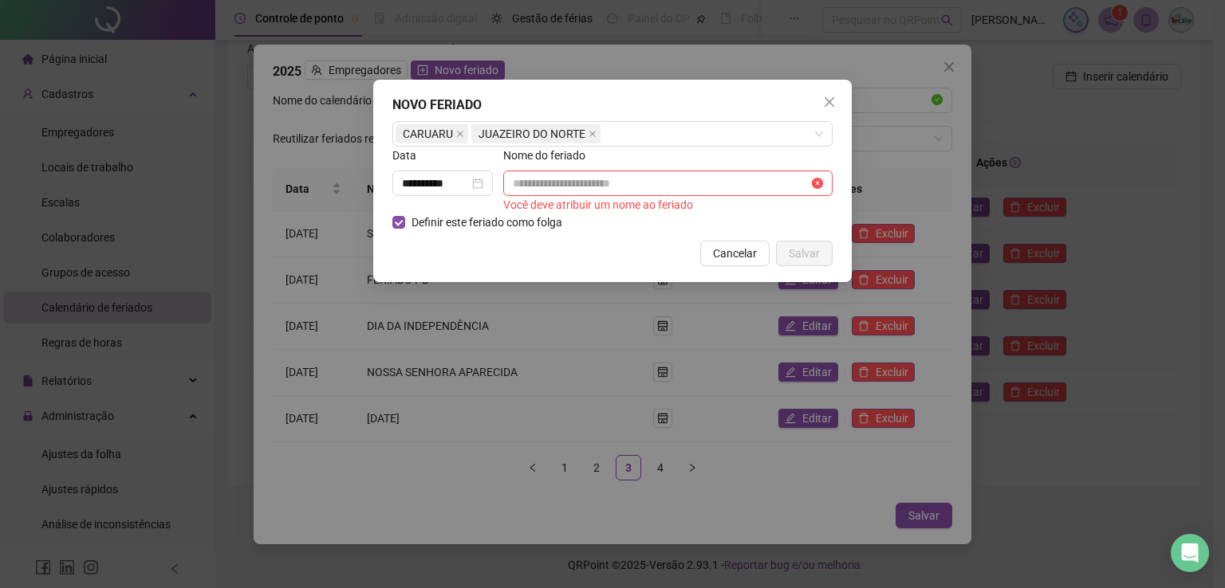
click at [686, 102] on div "NOVO FERIADO" at bounding box center [612, 105] width 440 height 19
drag, startPoint x: 466, startPoint y: 183, endPoint x: 215, endPoint y: 182, distance: 250.4
click at [215, 182] on div "**********" at bounding box center [612, 294] width 1225 height 588
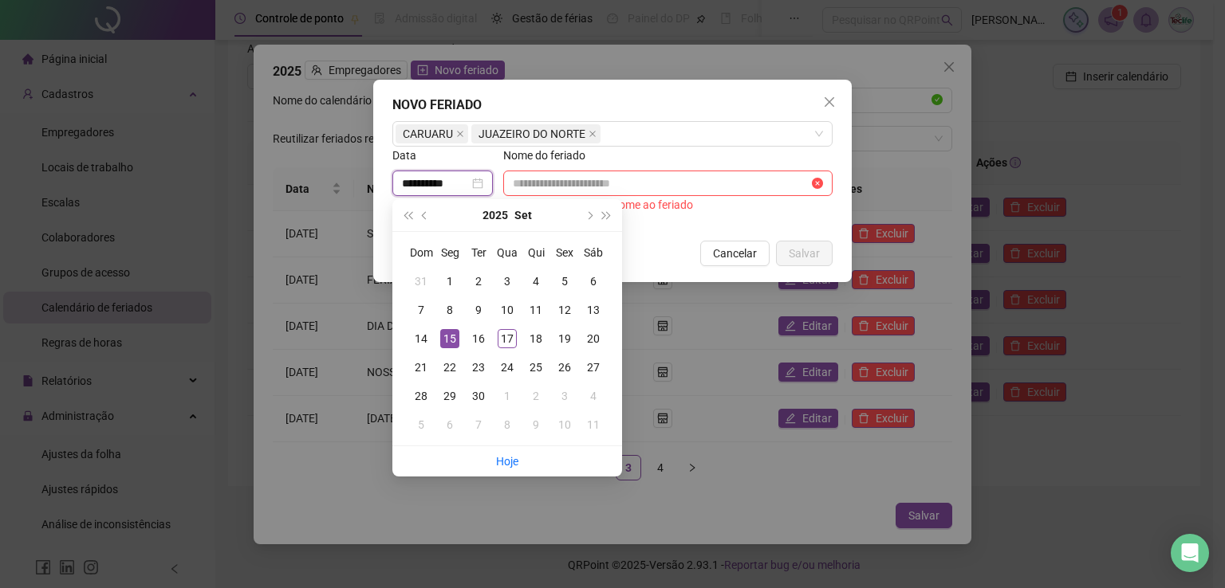
type input "**********"
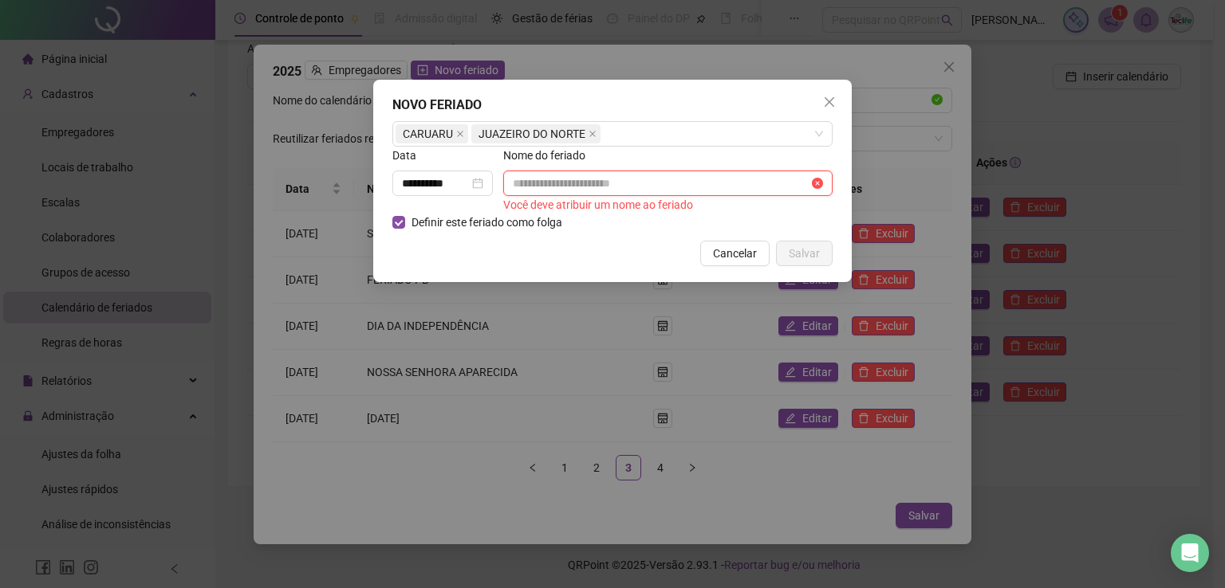
type input "*"
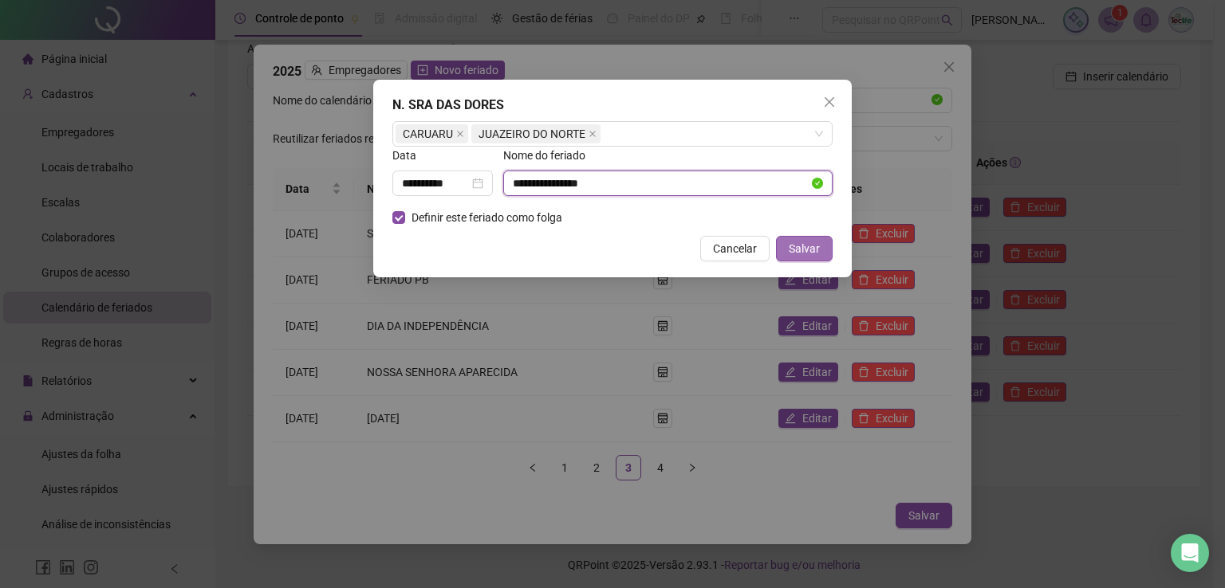
type input "**********"
click at [828, 246] on button "Salvar" at bounding box center [804, 249] width 57 height 26
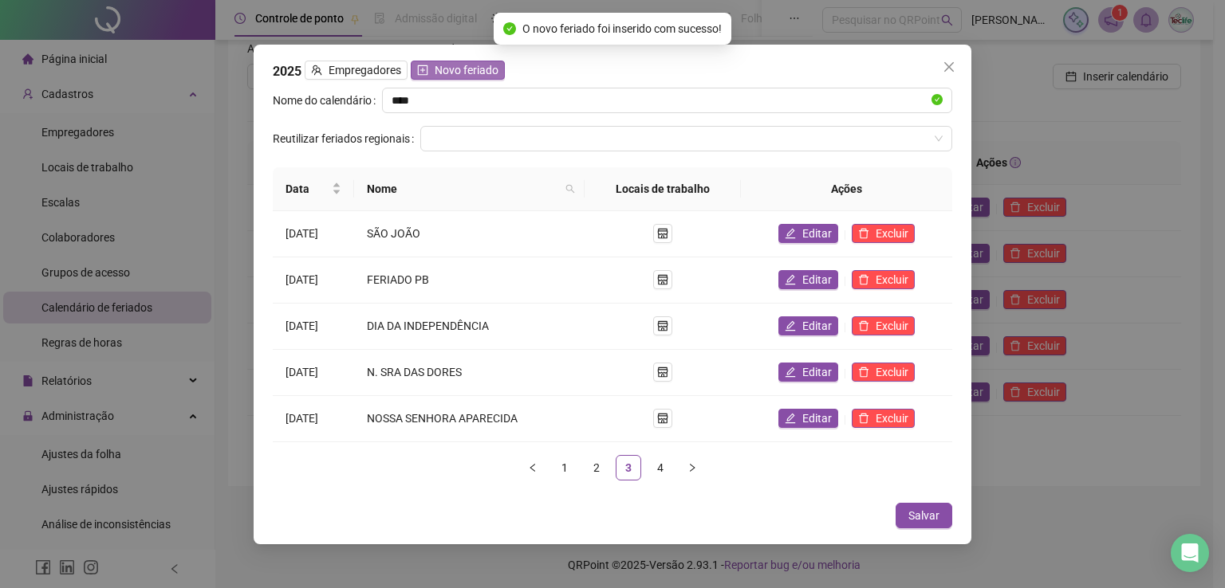
click at [462, 65] on span "Novo feriado" at bounding box center [467, 70] width 64 height 18
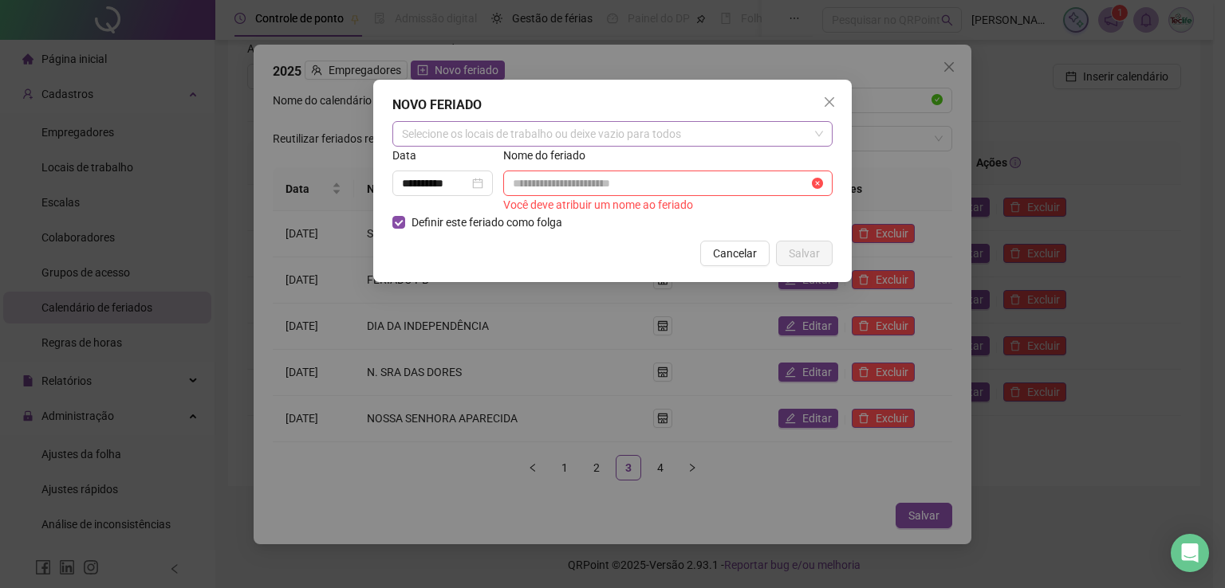
click at [443, 140] on div "Selecione os locais de trabalho ou deixe vazio para todos" at bounding box center [612, 134] width 440 height 26
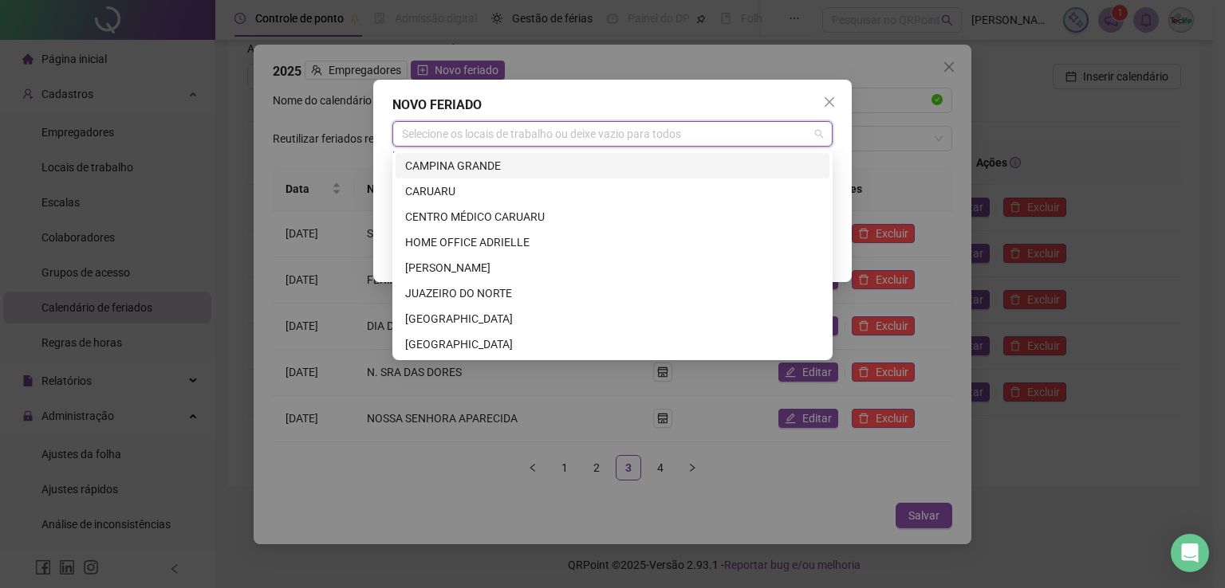
click at [462, 162] on div "CAMPINA GRANDE" at bounding box center [612, 166] width 415 height 18
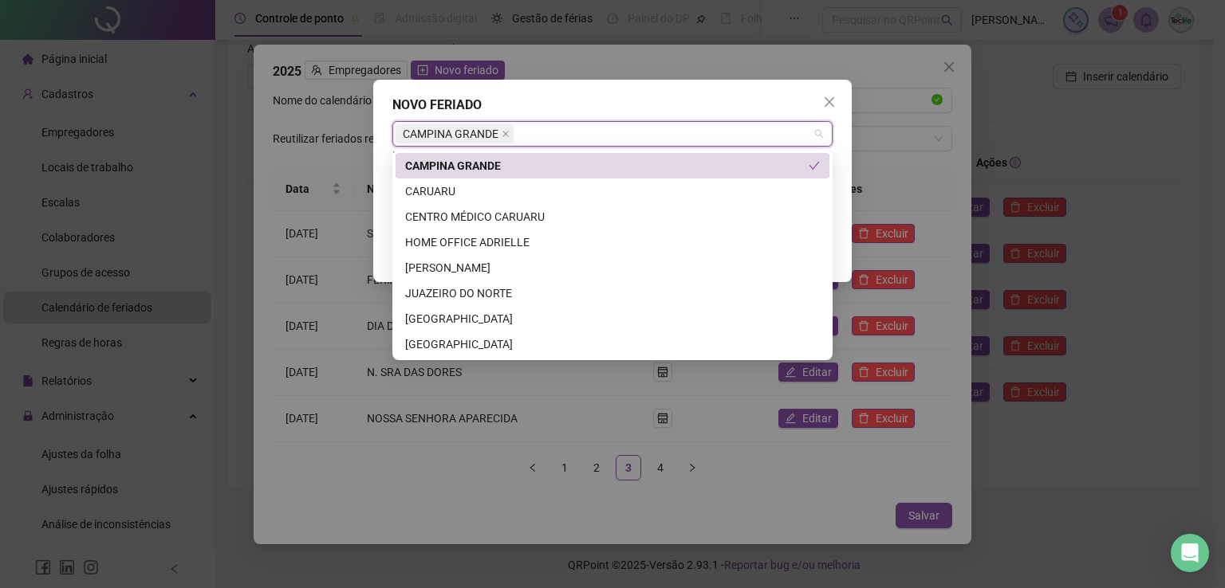
click at [584, 93] on div "**********" at bounding box center [612, 181] width 478 height 203
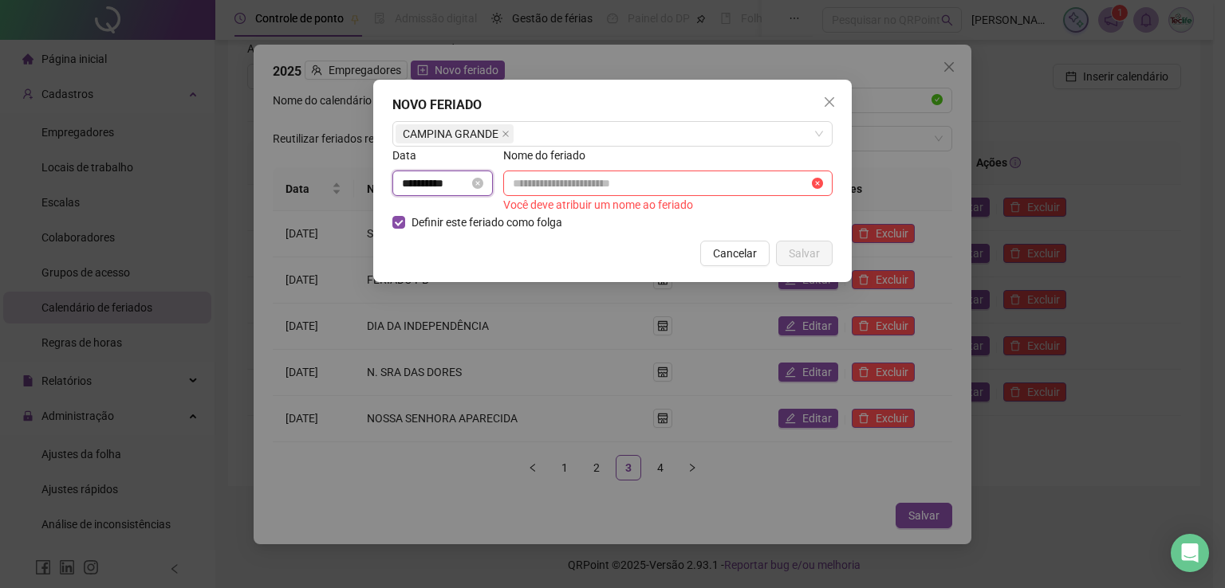
click at [453, 180] on input "**********" at bounding box center [435, 184] width 67 height 18
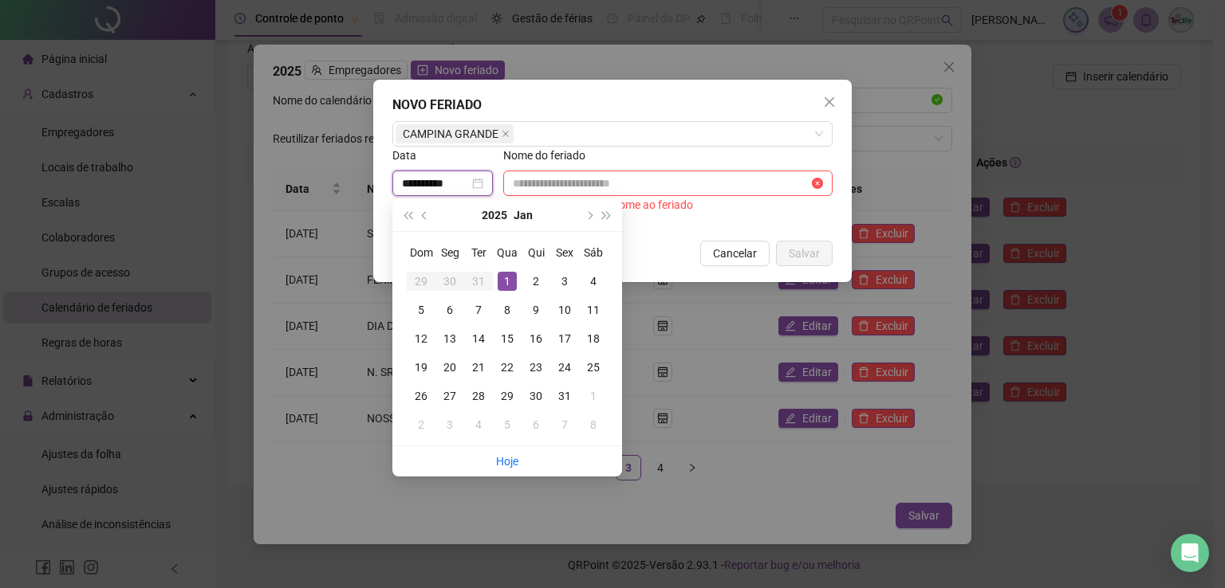
drag, startPoint x: 466, startPoint y: 183, endPoint x: 293, endPoint y: 175, distance: 173.2
click at [293, 175] on div "**********" at bounding box center [612, 294] width 1225 height 588
type input "**********"
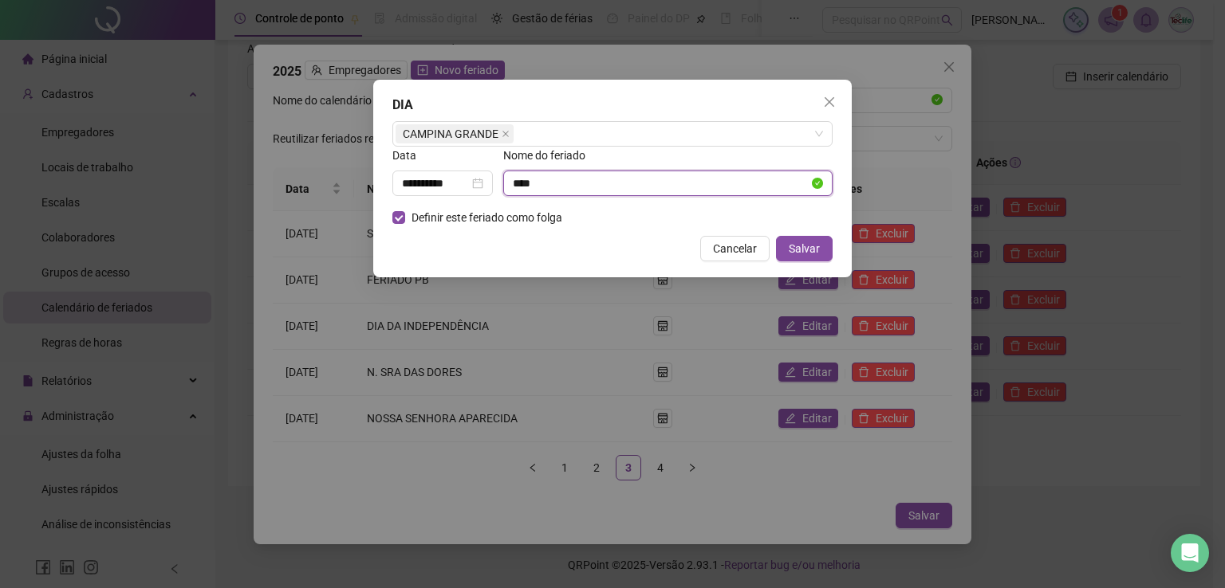
type input "**********"
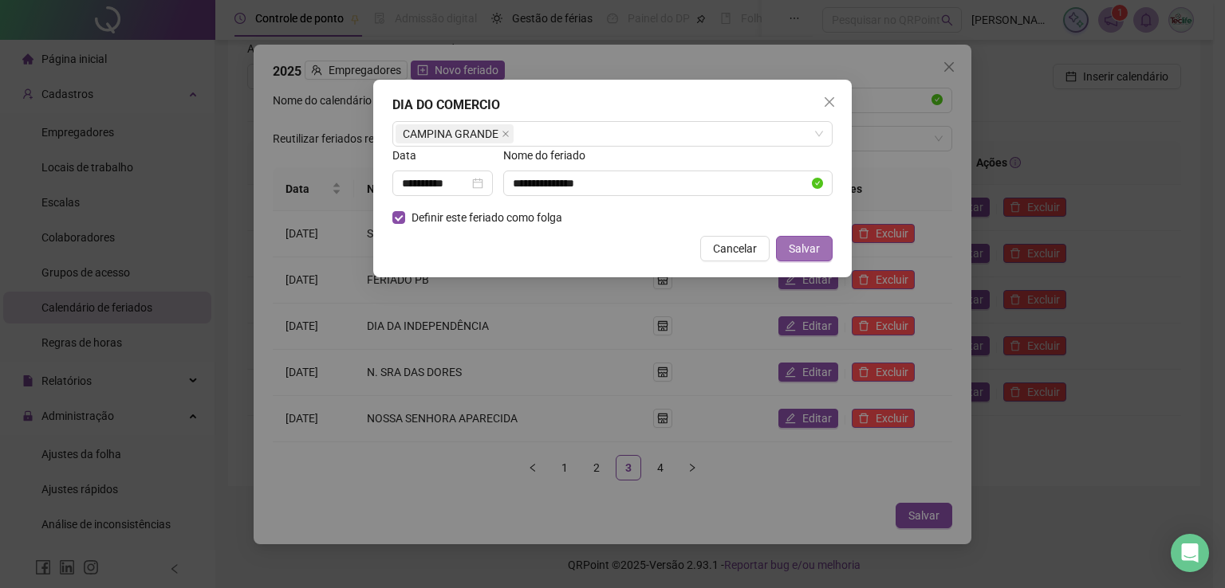
click at [801, 246] on span "Salvar" at bounding box center [804, 249] width 31 height 18
